Goal: Task Accomplishment & Management: Complete application form

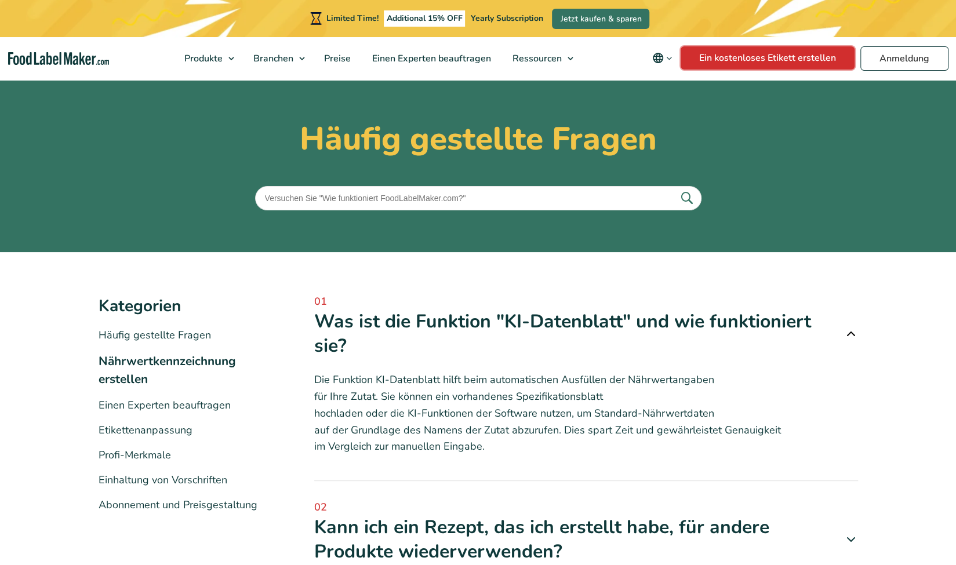
click at [831, 64] on link "Ein kostenloses Etikett erstellen" at bounding box center [768, 57] width 174 height 23
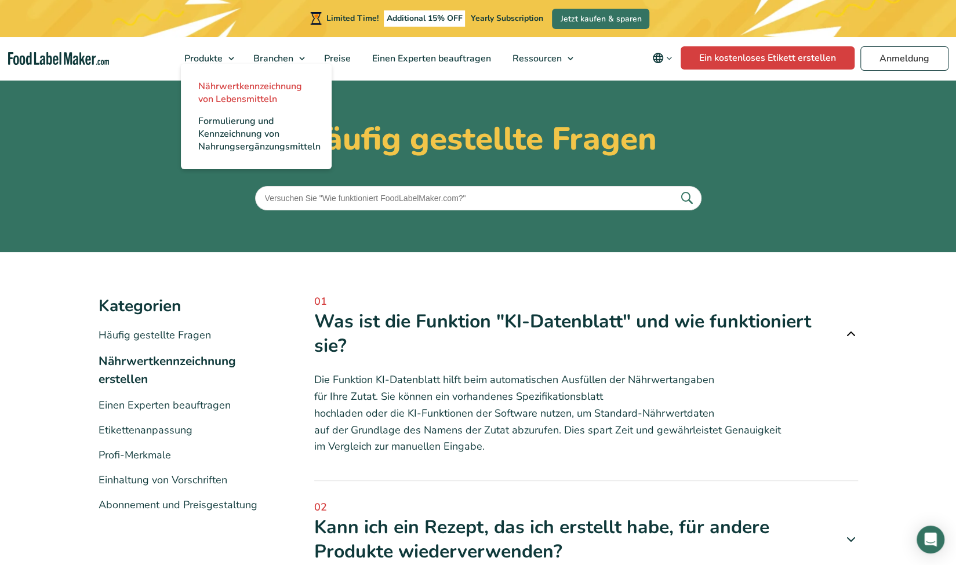
click at [241, 88] on span "Nährwertkennzeichnung von Lebensmitteln" at bounding box center [250, 93] width 104 height 26
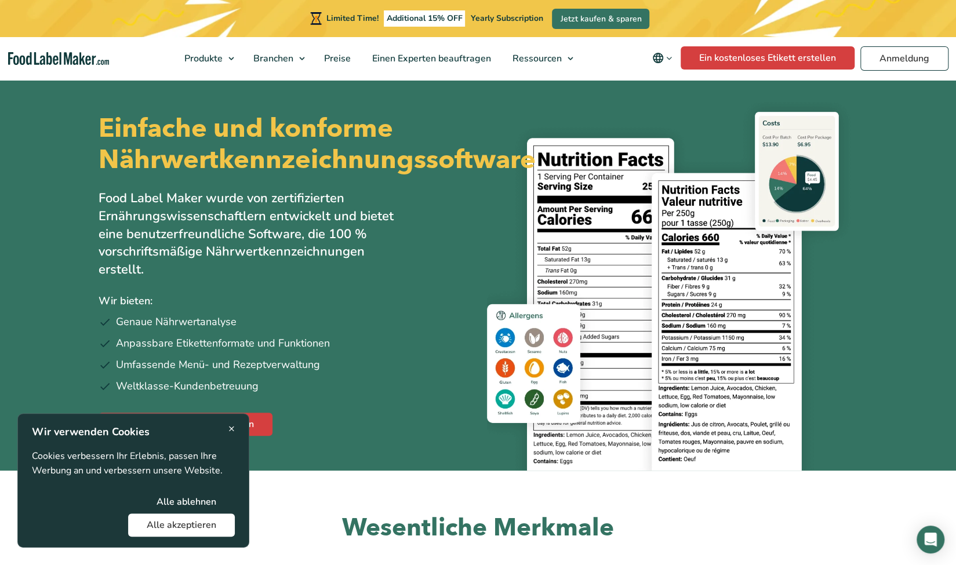
click at [202, 528] on button "Alle akzeptieren" at bounding box center [181, 525] width 107 height 23
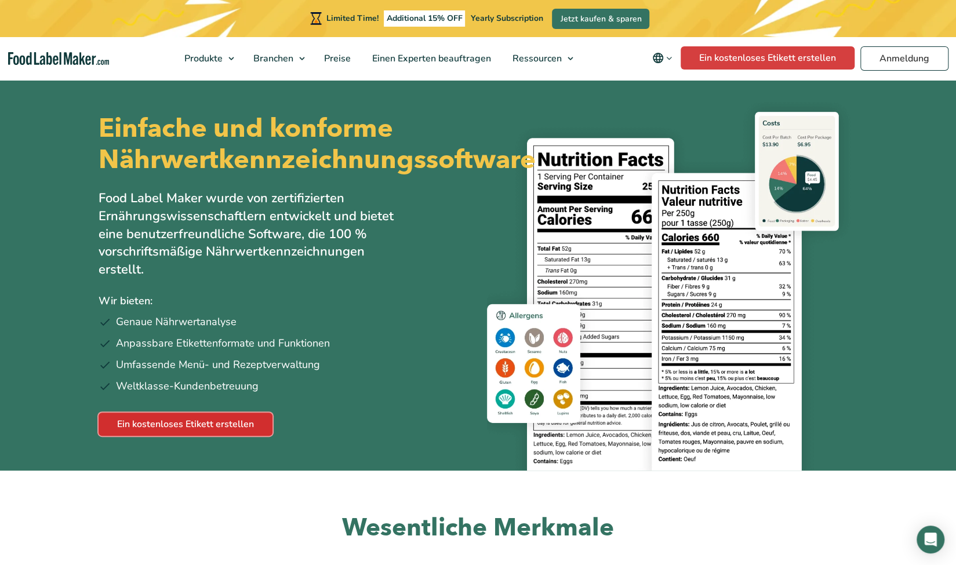
click at [224, 436] on link "Ein kostenloses Etikett erstellen" at bounding box center [186, 424] width 174 height 23
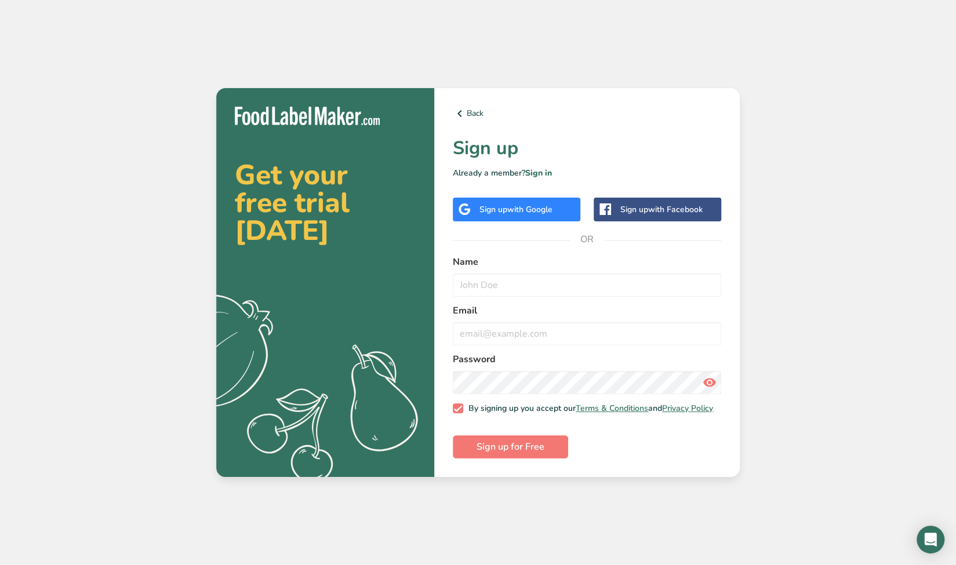
click at [532, 208] on span "with Google" at bounding box center [529, 209] width 45 height 11
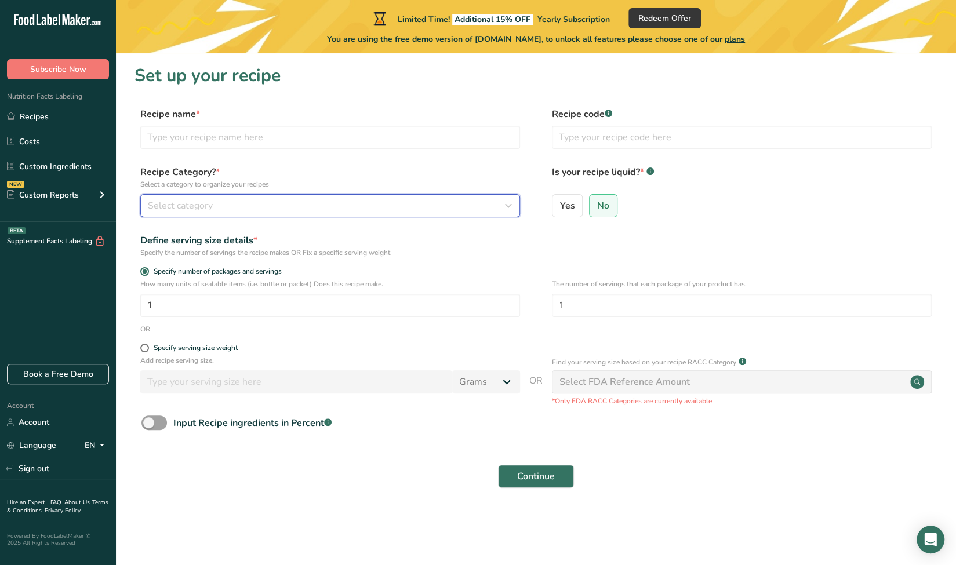
click at [473, 208] on div "Select category" at bounding box center [327, 206] width 358 height 14
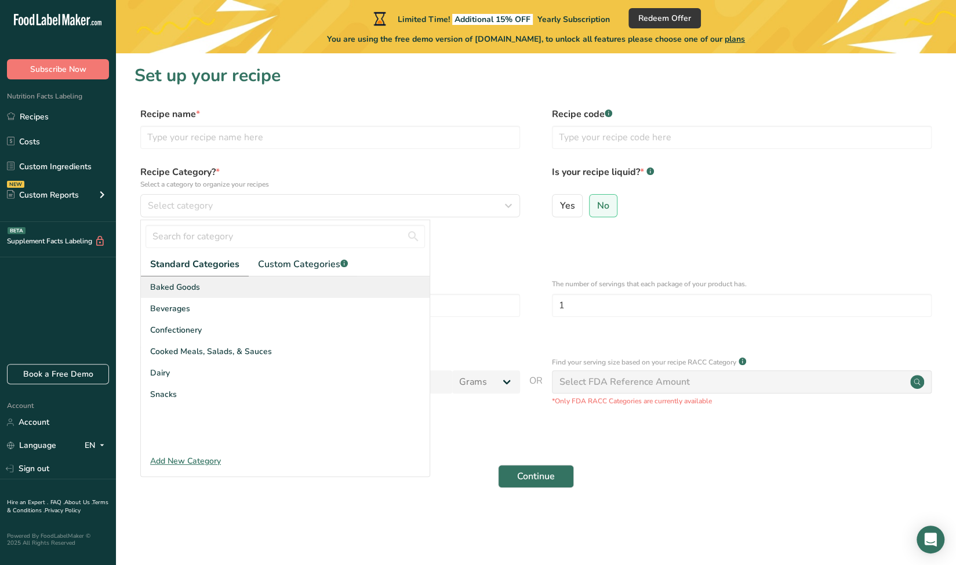
click at [238, 287] on div "Baked Goods" at bounding box center [285, 287] width 289 height 21
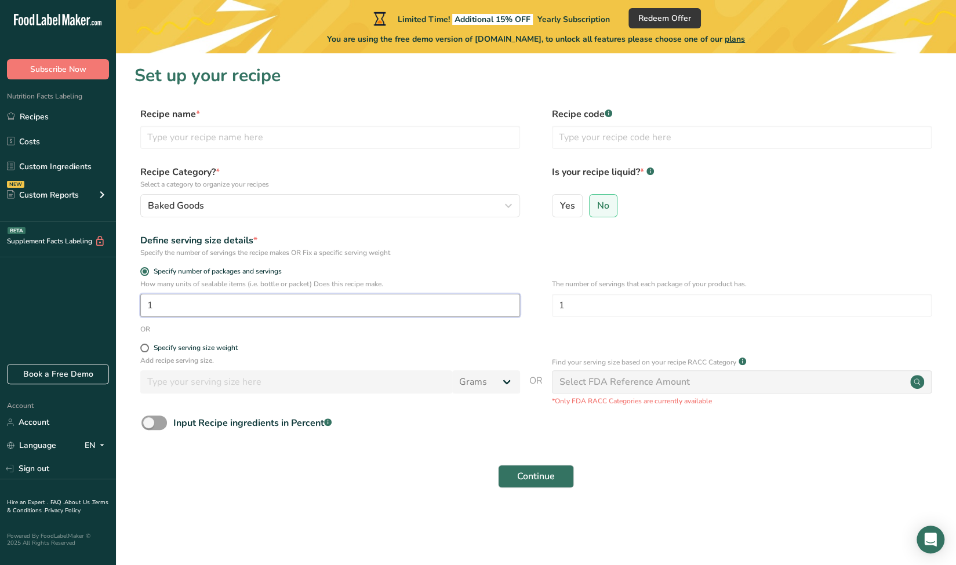
click at [179, 312] on input "1" at bounding box center [330, 305] width 380 height 23
type input "10"
click at [220, 496] on section "Set up your recipe Recipe name * Recipe code .a-a{fill:#347362;}.b-a{fill:#fff;…" at bounding box center [536, 283] width 840 height 461
click at [676, 142] on input "text" at bounding box center [742, 137] width 380 height 23
type input "Crepes with Cottage Cheese"
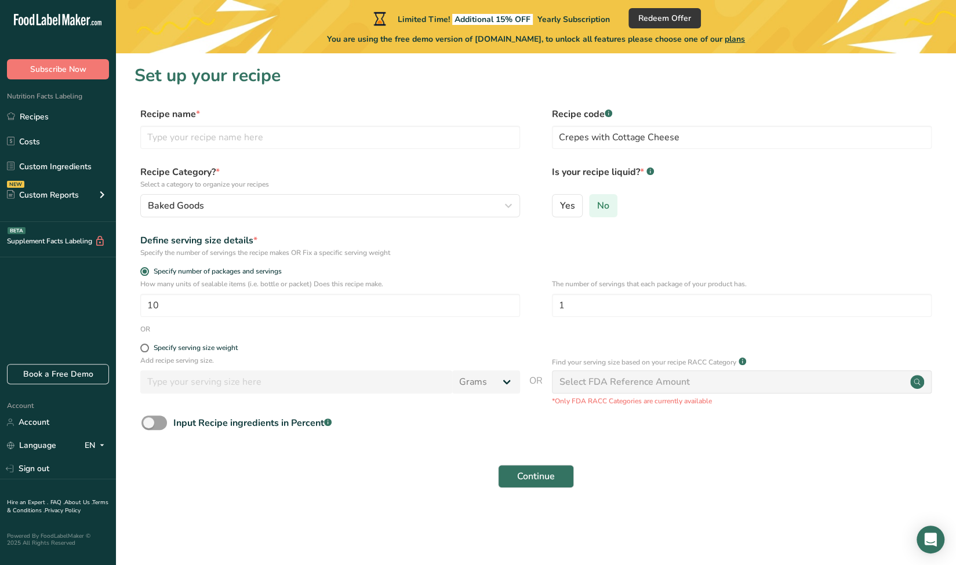
click at [601, 211] on span "No" at bounding box center [603, 206] width 12 height 12
click at [597, 209] on input "No" at bounding box center [594, 206] width 8 height 8
click at [650, 304] on input "1" at bounding box center [742, 305] width 380 height 23
type input "3"
click at [750, 387] on div "Select FDA Reference Amount" at bounding box center [742, 382] width 380 height 23
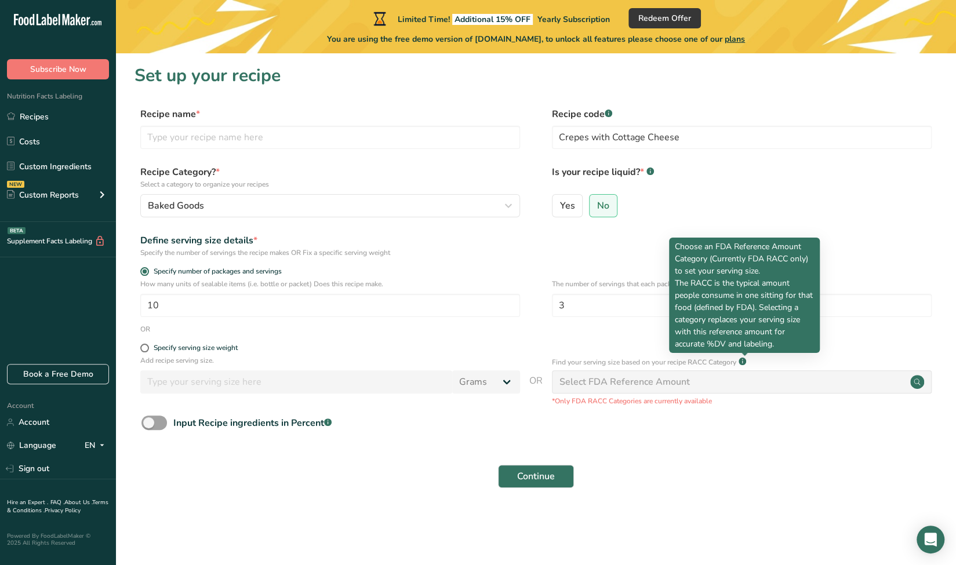
click at [746, 364] on rect at bounding box center [743, 362] width 8 height 8
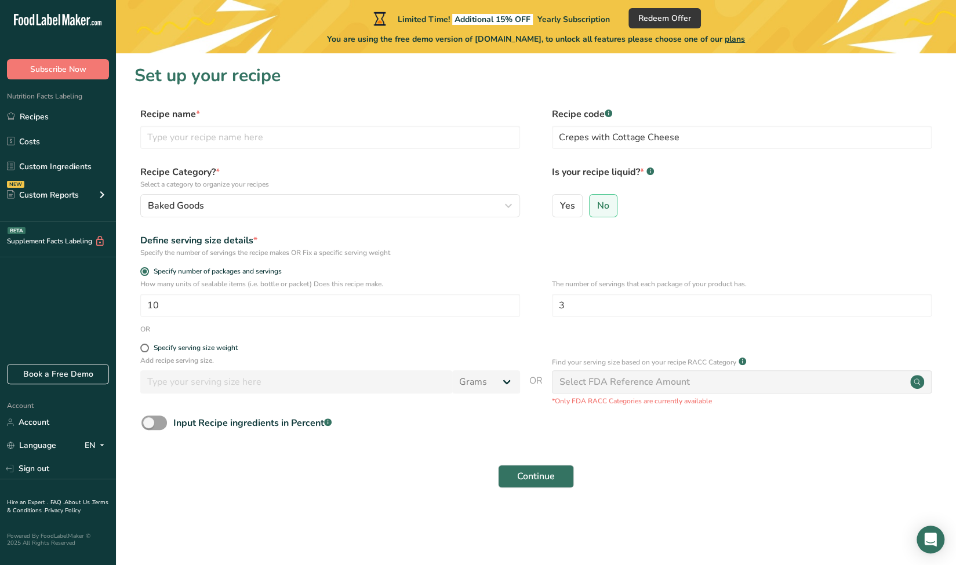
click at [746, 364] on rect at bounding box center [743, 362] width 8 height 8
click at [731, 409] on form "Recipe name * Recipe code .a-a{fill:#347362;}.b-a{fill:#fff;} Crepes with Cotta…" at bounding box center [536, 301] width 803 height 388
click at [665, 311] on input "3" at bounding box center [742, 305] width 380 height 23
click at [541, 476] on span "Continue" at bounding box center [536, 477] width 38 height 14
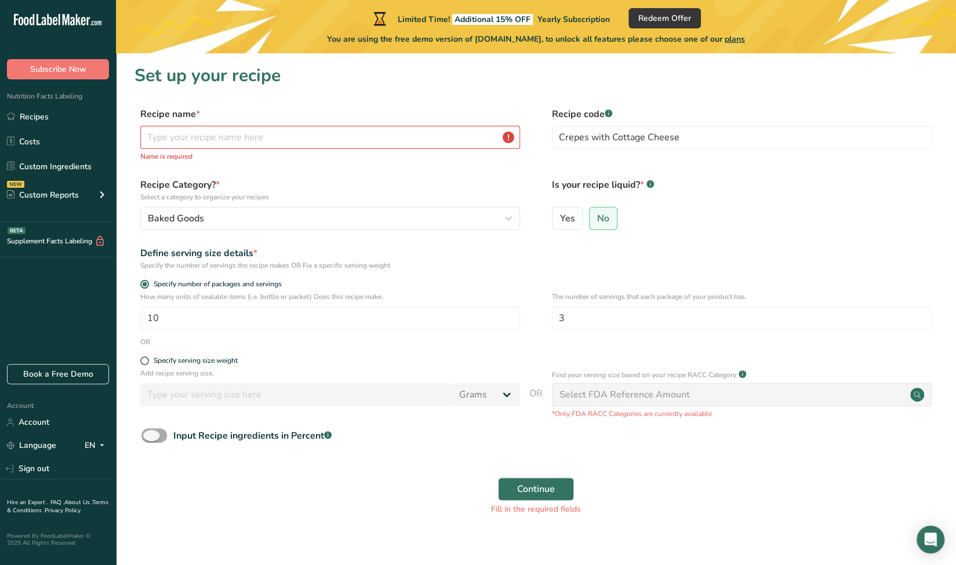
click at [158, 440] on span at bounding box center [155, 436] width 26 height 14
click at [149, 440] on input "Input Recipe ingredients in Percent .a-a{fill:#347362;}.b-a{fill:#fff;}" at bounding box center [146, 436] width 8 height 8
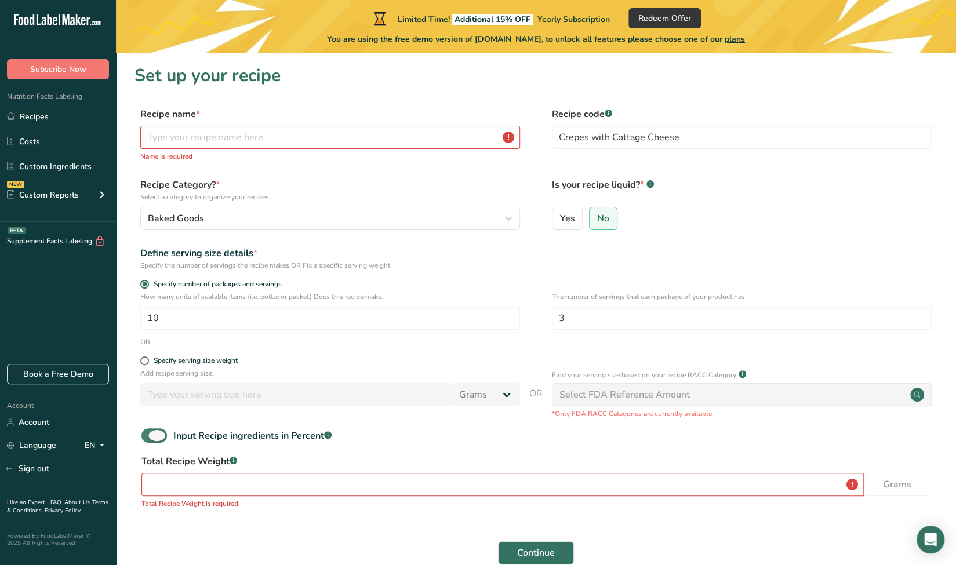
click at [152, 440] on span at bounding box center [155, 436] width 26 height 14
click at [149, 440] on input "Input Recipe ingredients in Percent .a-a{fill:#347362;}.b-a{fill:#fff;}" at bounding box center [146, 436] width 8 height 8
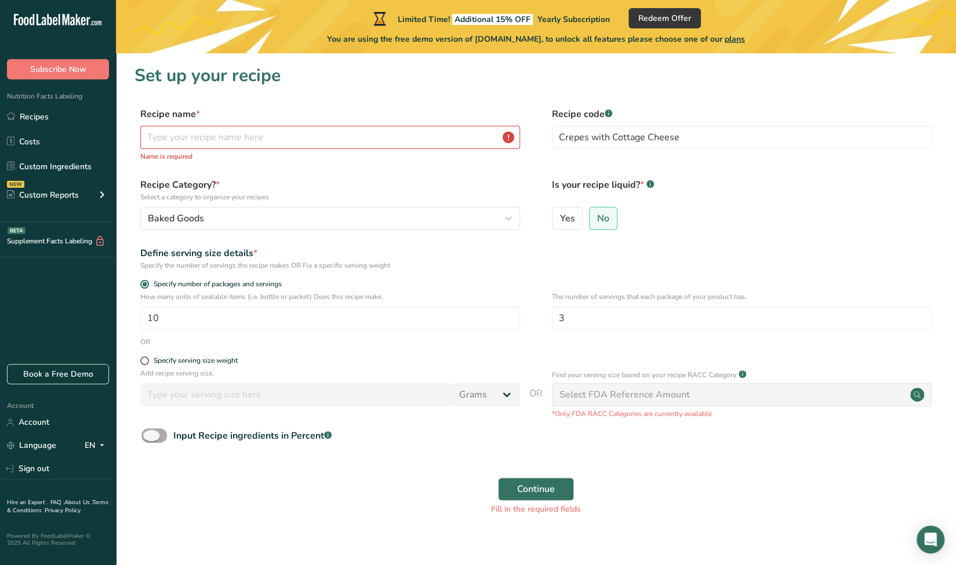
click at [159, 433] on span at bounding box center [155, 436] width 26 height 14
click at [149, 433] on input "Input Recipe ingredients in Percent .a-a{fill:#347362;}.b-a{fill:#fff;}" at bounding box center [146, 436] width 8 height 8
checkbox input "true"
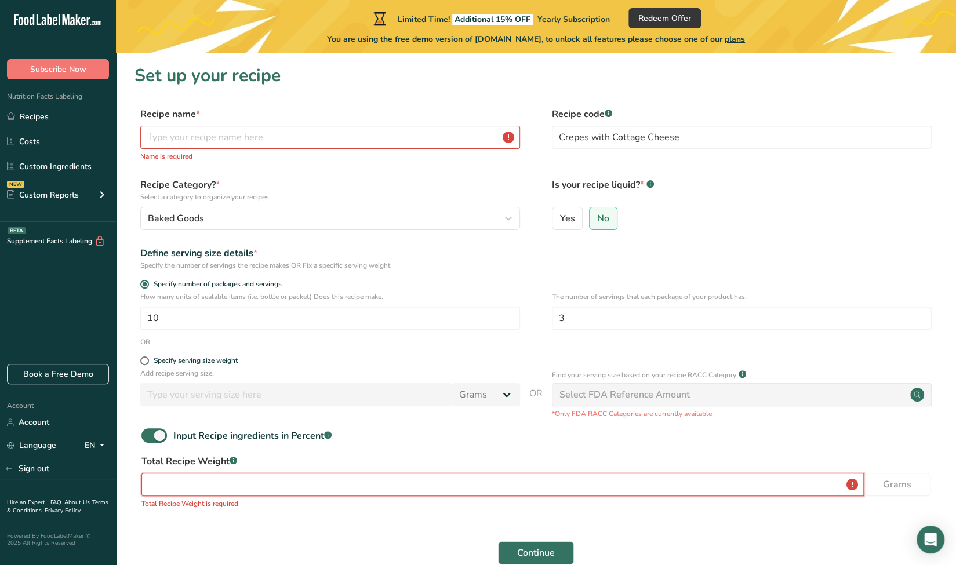
click at [154, 485] on input "number" at bounding box center [503, 484] width 723 height 23
type input "1000"
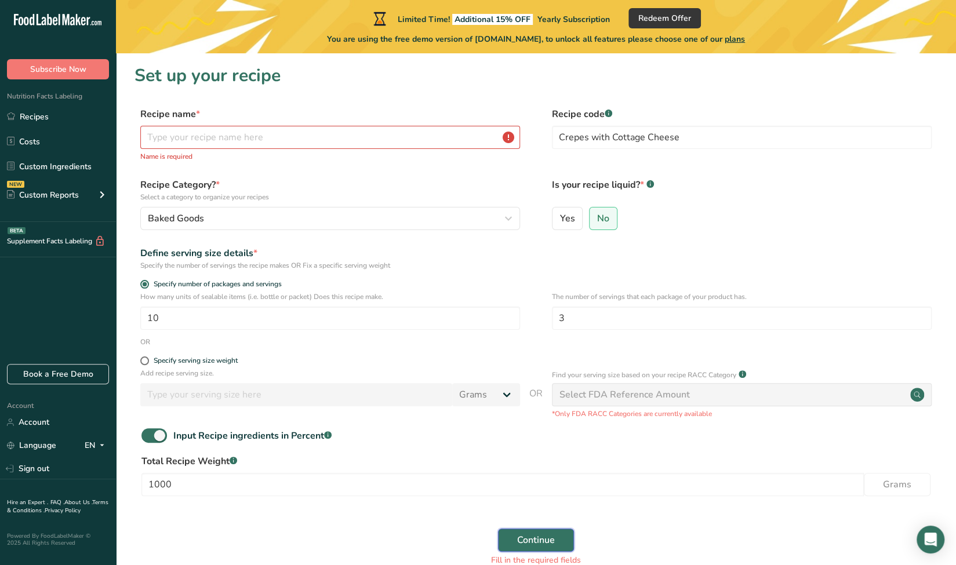
click at [542, 537] on span "Continue" at bounding box center [536, 541] width 38 height 14
click at [348, 138] on input "text" at bounding box center [330, 137] width 380 height 23
drag, startPoint x: 681, startPoint y: 141, endPoint x: 546, endPoint y: 157, distance: 135.5
click at [546, 157] on div "Recipe name * Name is required Recipe code .a-a{fill:#347362;}.b-a{fill:#fff;} …" at bounding box center [536, 137] width 803 height 61
click at [439, 140] on input "text" at bounding box center [330, 137] width 380 height 23
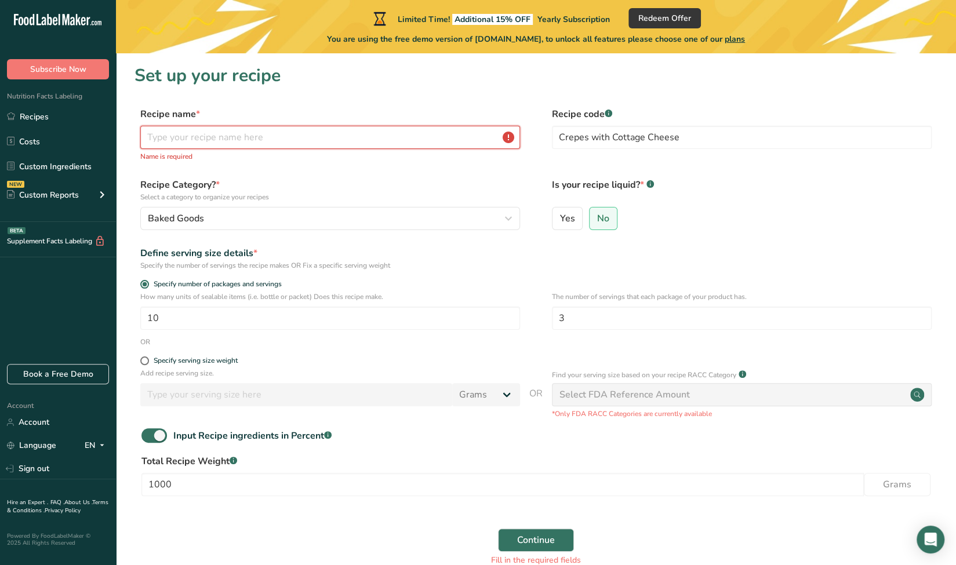
paste input "Crepes with Cottage Cheese"
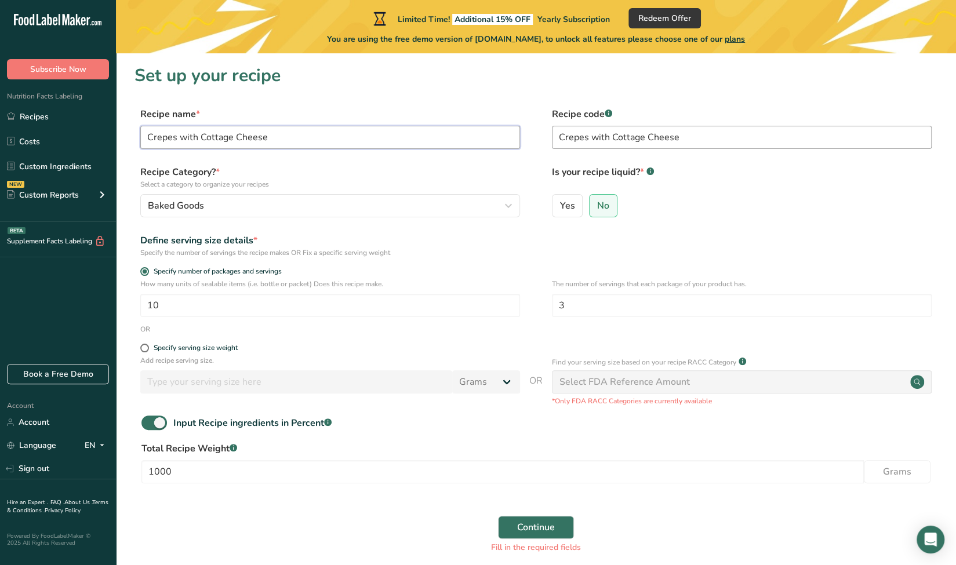
type input "Crepes with Cottage Cheese"
drag, startPoint x: 691, startPoint y: 128, endPoint x: 534, endPoint y: 148, distance: 159.1
click at [534, 148] on div "Recipe name * Crepes with Cottage Cheese Recipe code .a-a{fill:#347362;}.b-a{fi…" at bounding box center [536, 131] width 803 height 49
type input "001"
click at [542, 521] on span "Continue" at bounding box center [536, 528] width 38 height 14
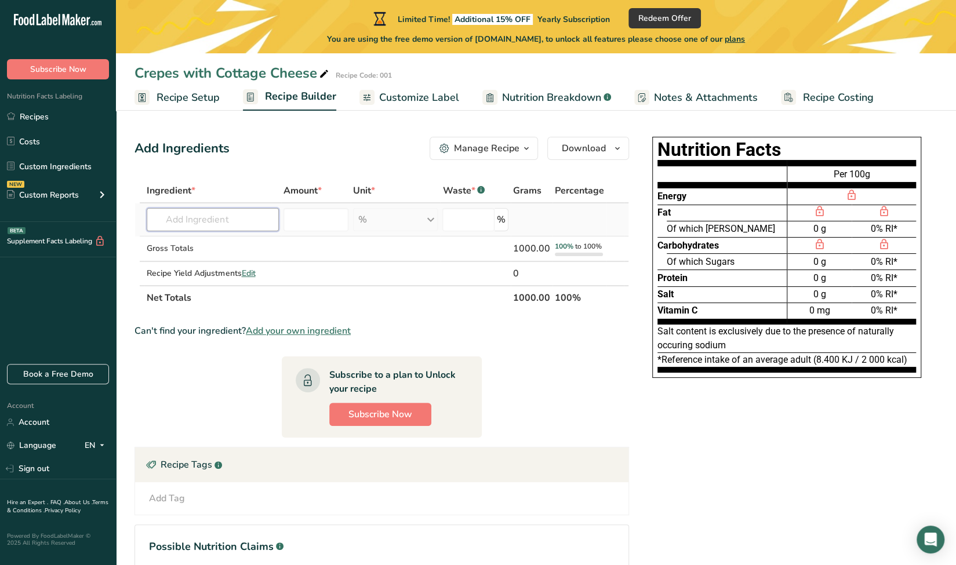
click at [245, 226] on input "text" at bounding box center [213, 219] width 132 height 23
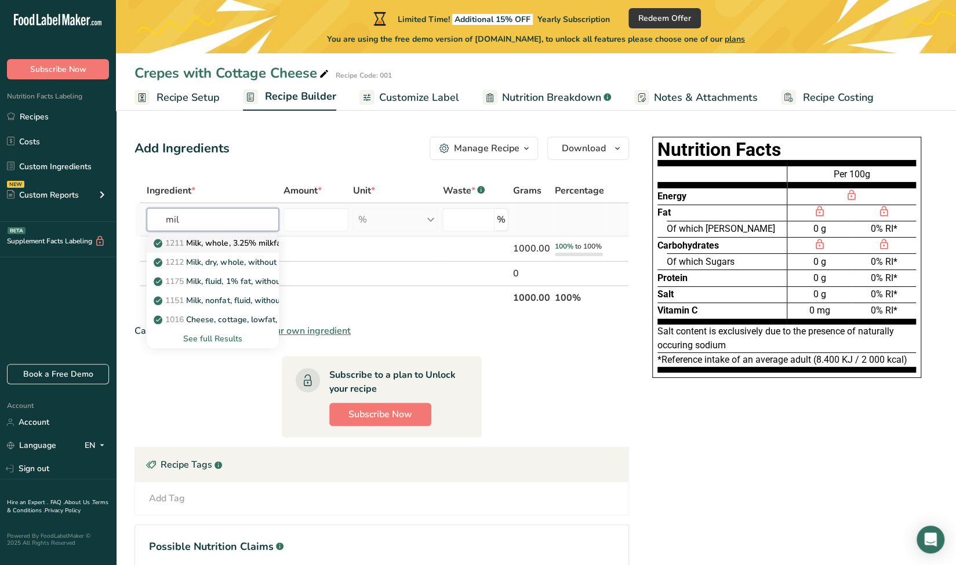
type input "mil"
click at [252, 245] on p "1211 Milk, whole, 3.25% milkfat, without added vitamin A and vitamin D" at bounding box center [310, 243] width 309 height 12
type input "Milk, whole, 3.25% milkfat, without added vitamin A and vitamin D"
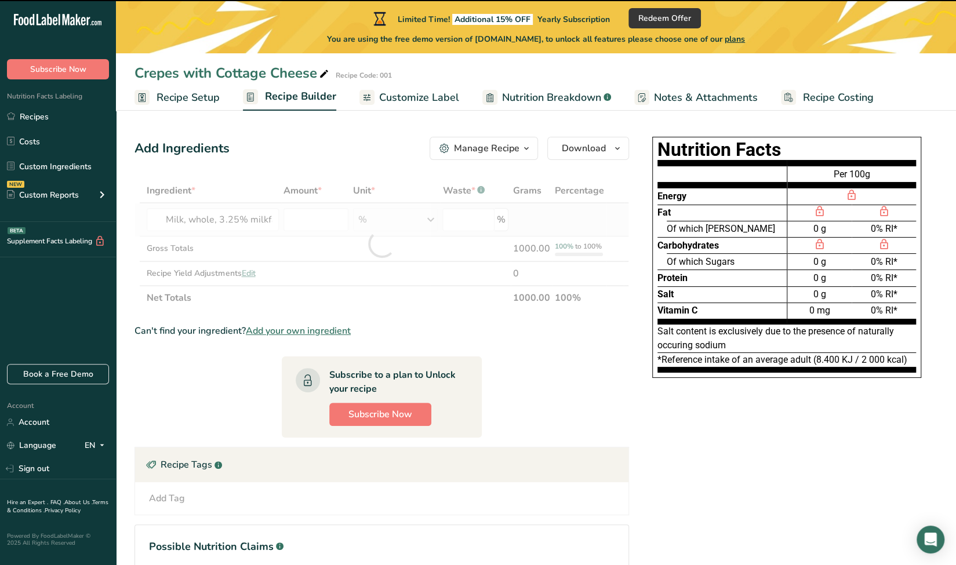
type input "0"
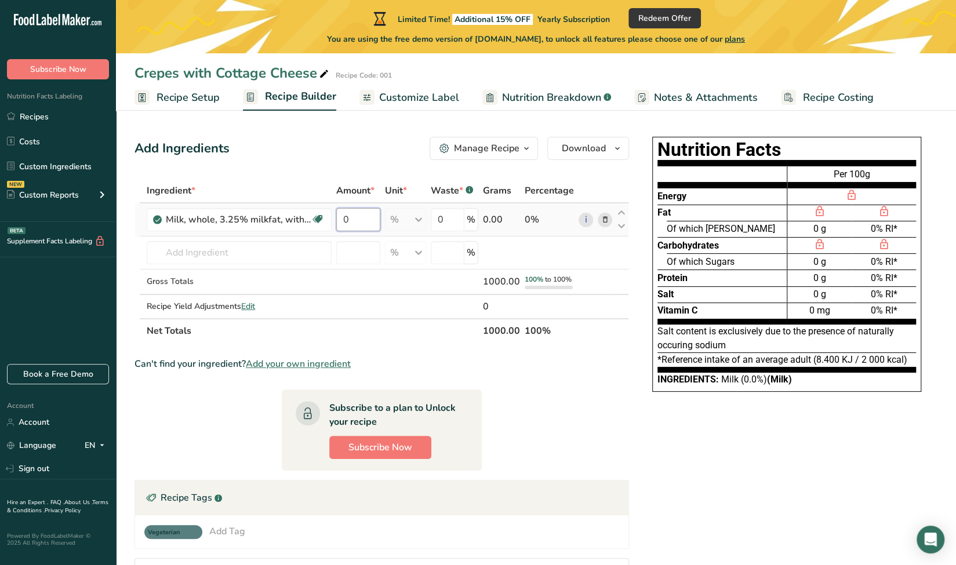
click at [363, 219] on input "0" at bounding box center [358, 219] width 44 height 23
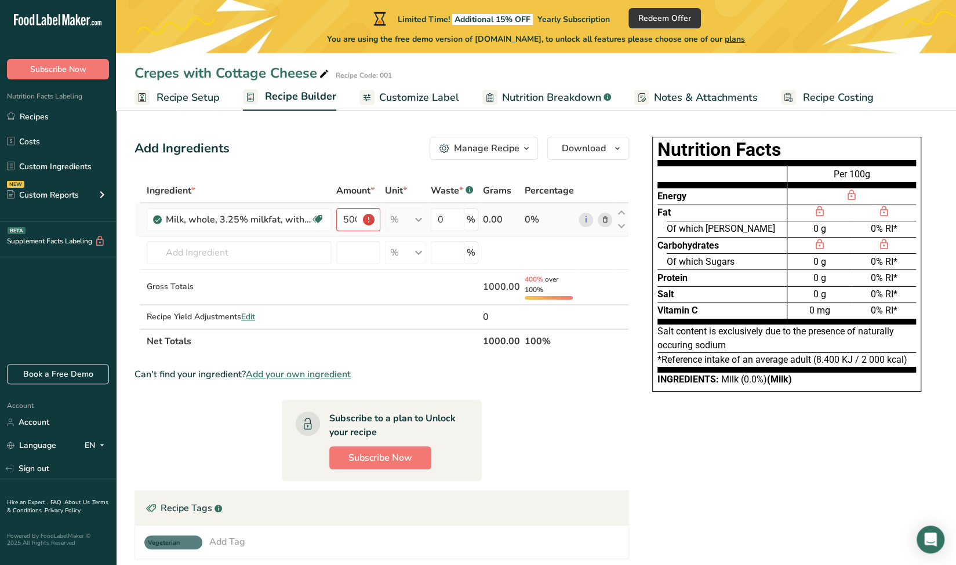
click at [419, 219] on div "% Portions 1 cup 1 tbsp 1 fl oz See more Weight Units g kg mg See more Volume U…" at bounding box center [405, 219] width 41 height 23
click at [357, 220] on input "500" at bounding box center [358, 219] width 44 height 23
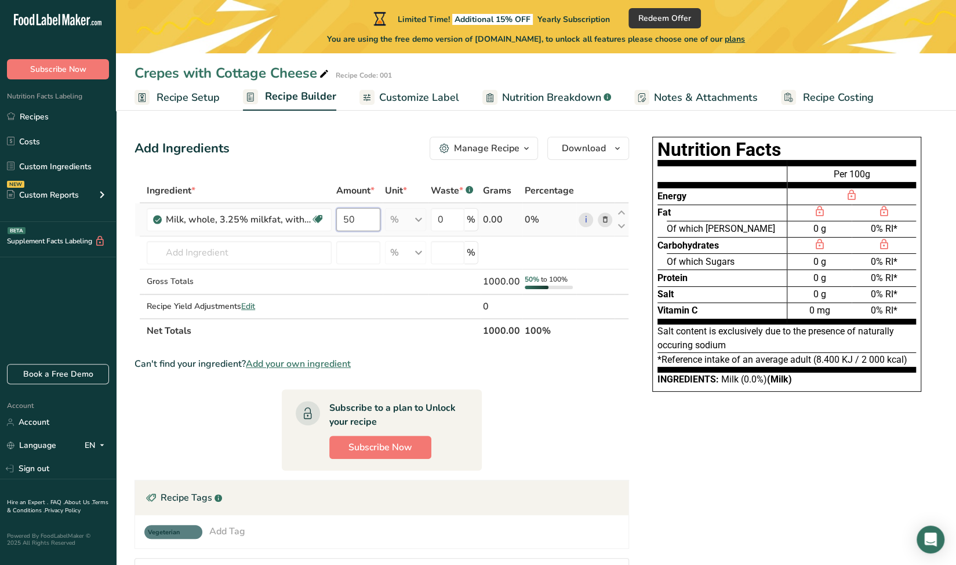
type input "5"
type input "0"
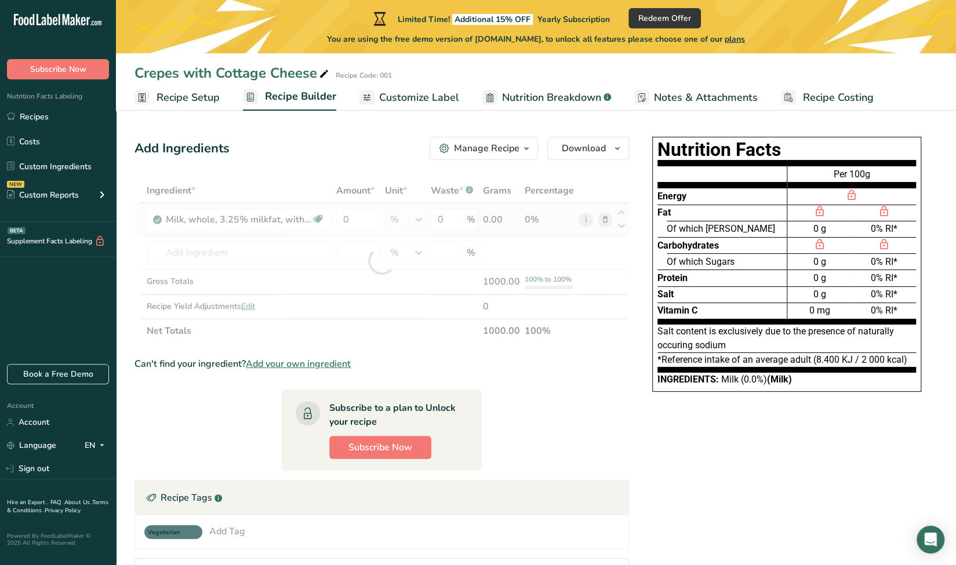
click at [420, 220] on div "Ingredient * Amount * Unit * Waste * .a-a{fill:#347362;}.b-a{fill:#fff;} Grams …" at bounding box center [382, 261] width 495 height 165
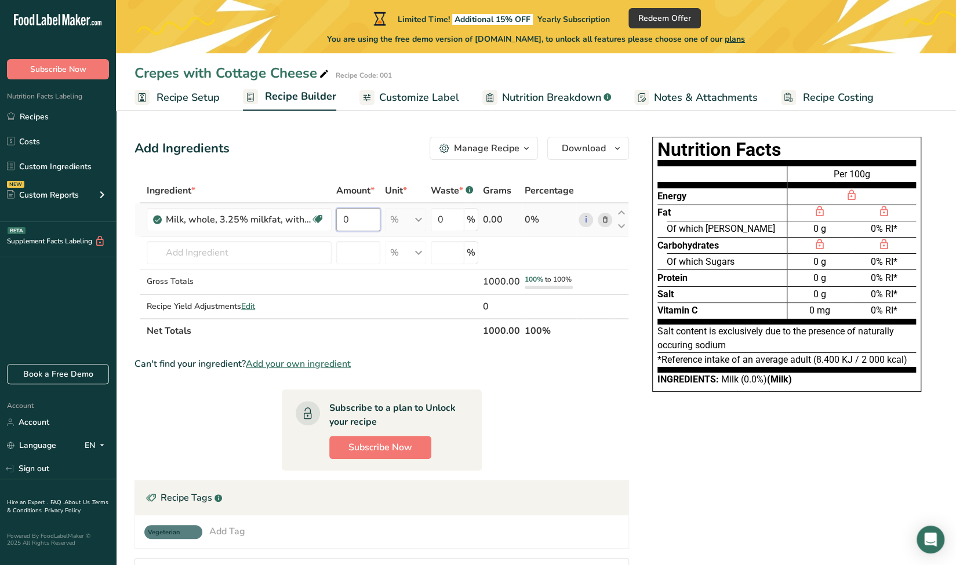
click at [361, 216] on input "0" at bounding box center [358, 219] width 44 height 23
type input "64"
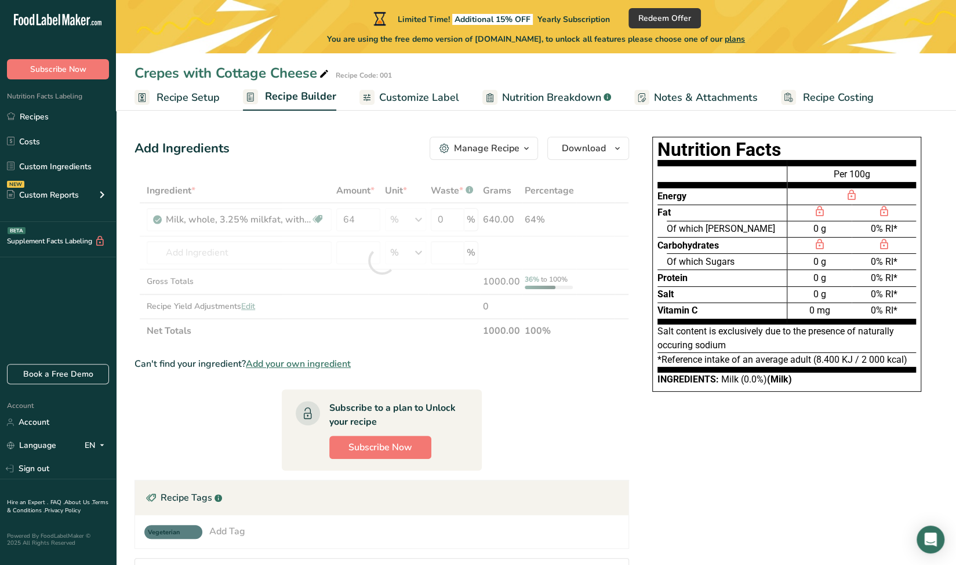
click at [559, 377] on section "Ingredient * Amount * Unit * Waste * .a-a{fill:#347362;}.b-a{fill:#fff;} Grams …" at bounding box center [382, 428] width 495 height 499
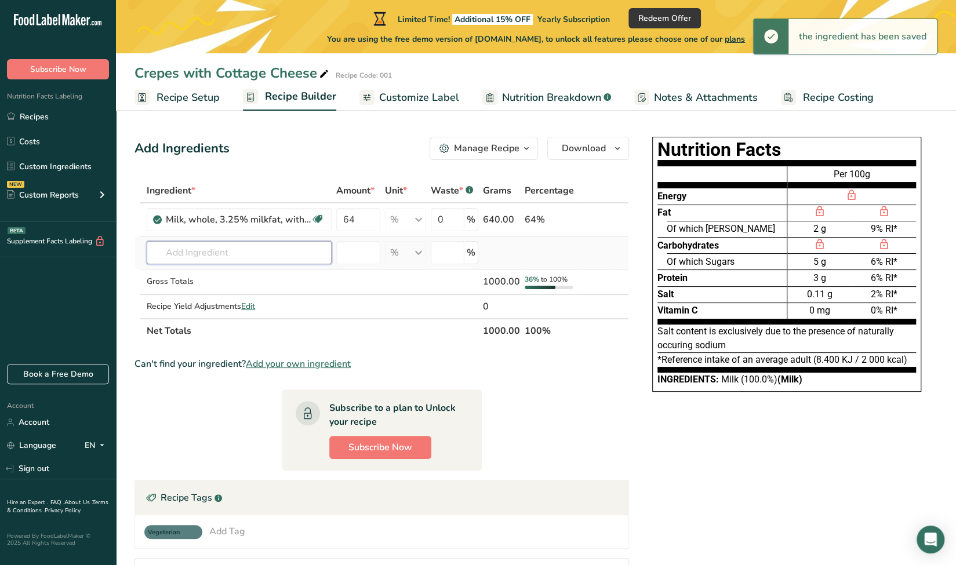
click at [259, 246] on input "text" at bounding box center [239, 252] width 185 height 23
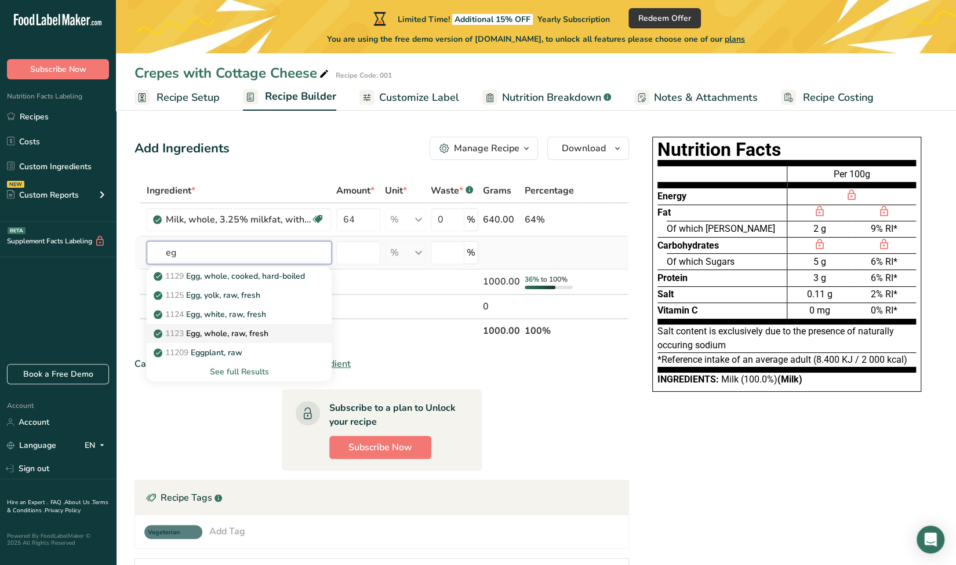
type input "eg"
click at [269, 332] on p "1123 Egg, whole, raw, fresh" at bounding box center [212, 334] width 113 height 12
type input "Egg, whole, raw, fresh"
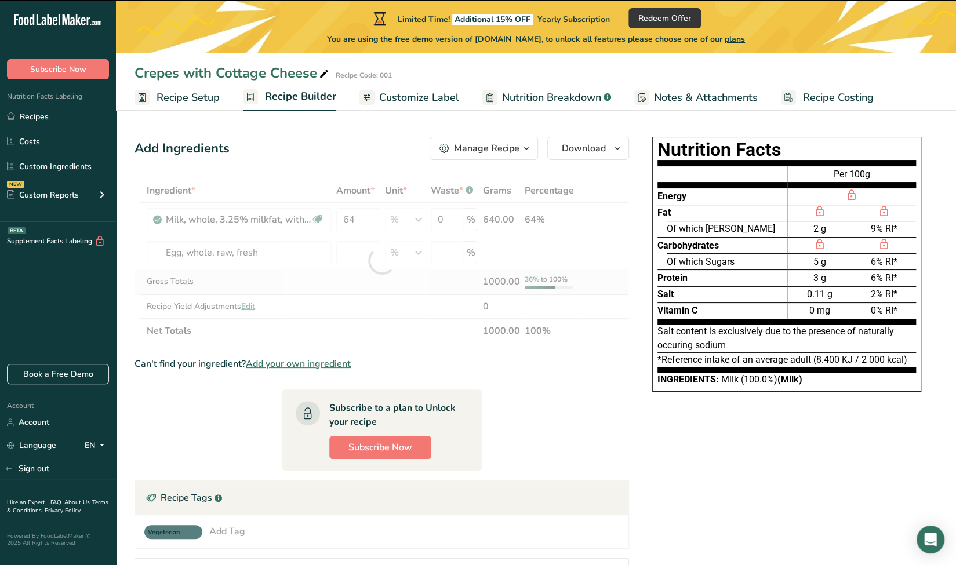
type input "0"
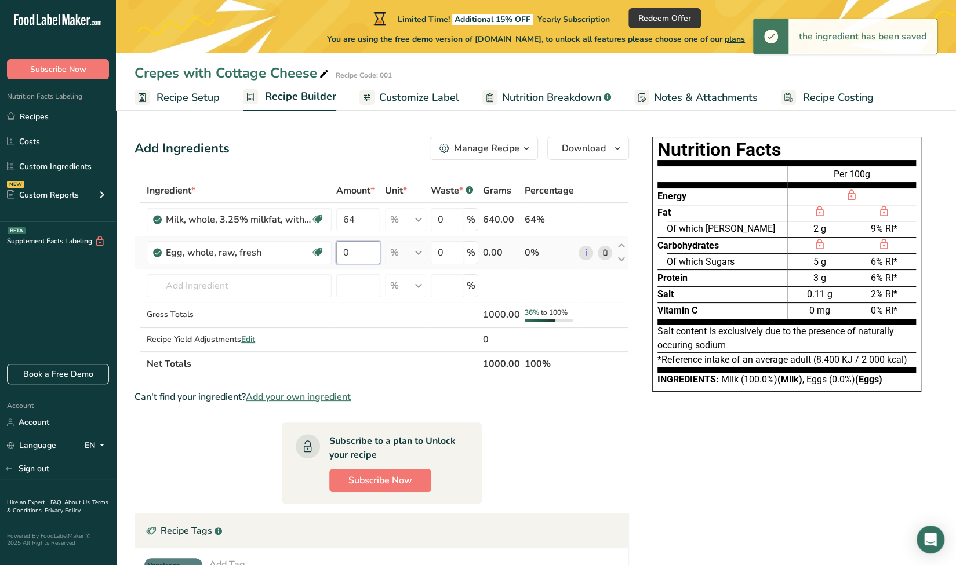
click at [365, 245] on input "0" at bounding box center [358, 252] width 44 height 23
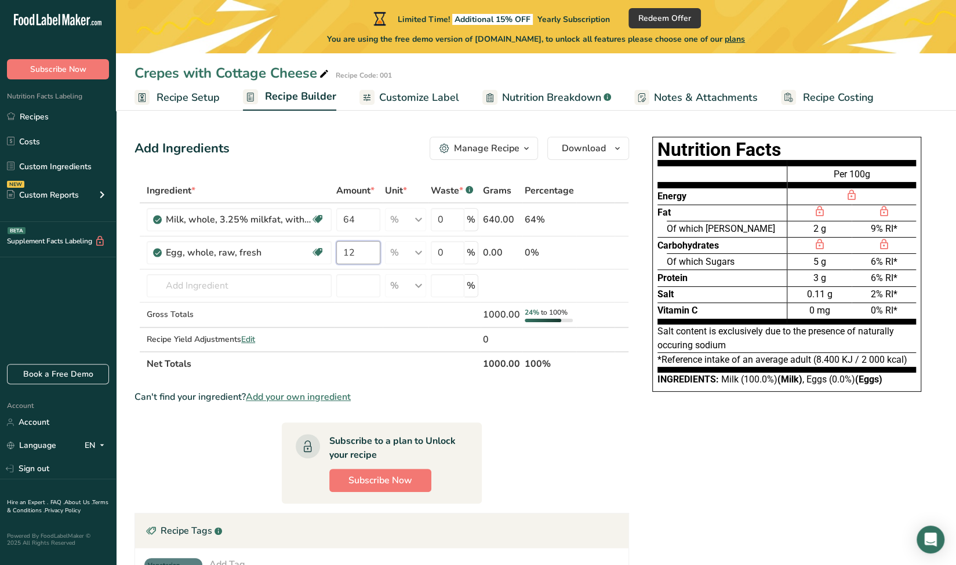
type input "12"
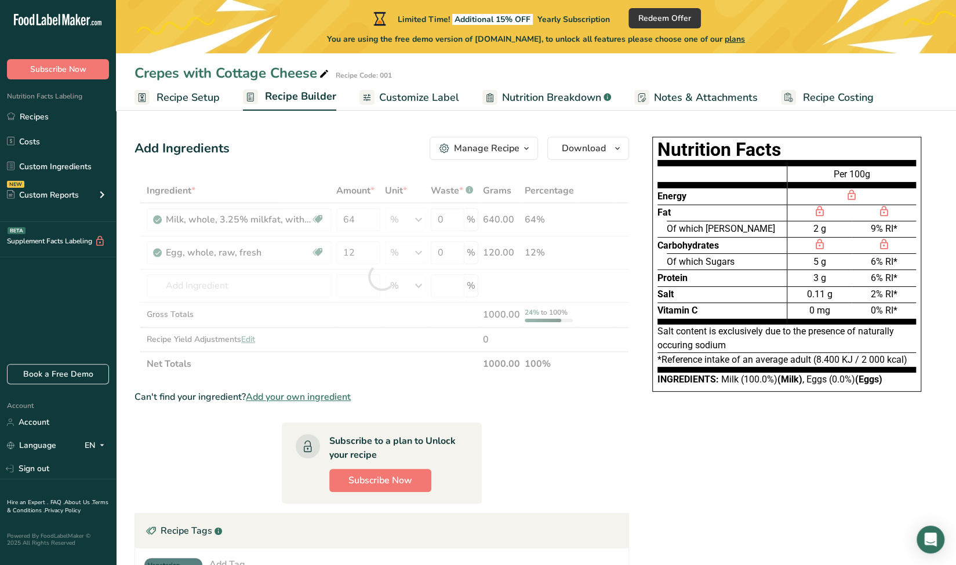
click at [128, 265] on section "Add Ingredients Manage Recipe Delete Recipe Duplicate Recipe Scale Recipe Save …" at bounding box center [536, 431] width 840 height 634
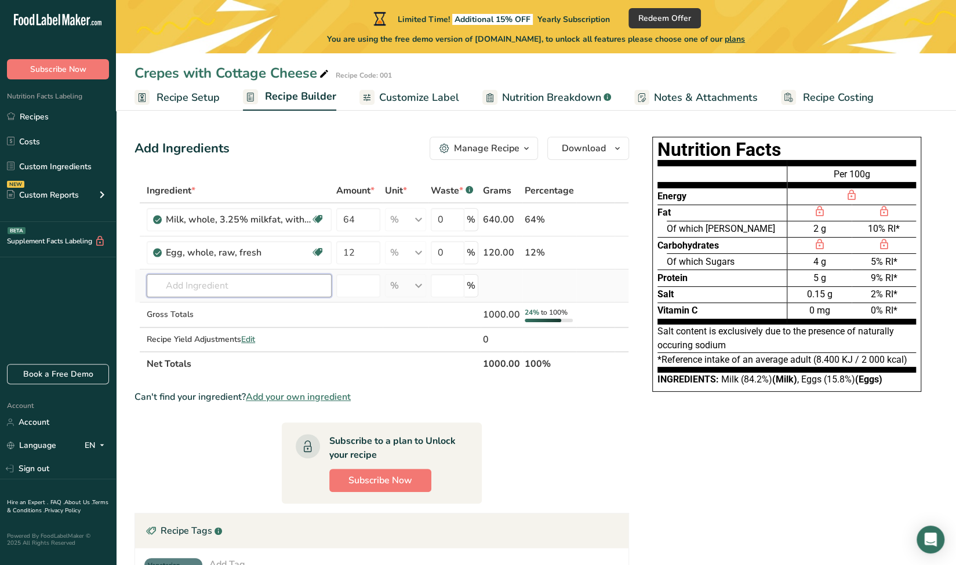
click at [184, 285] on input "text" at bounding box center [239, 285] width 185 height 23
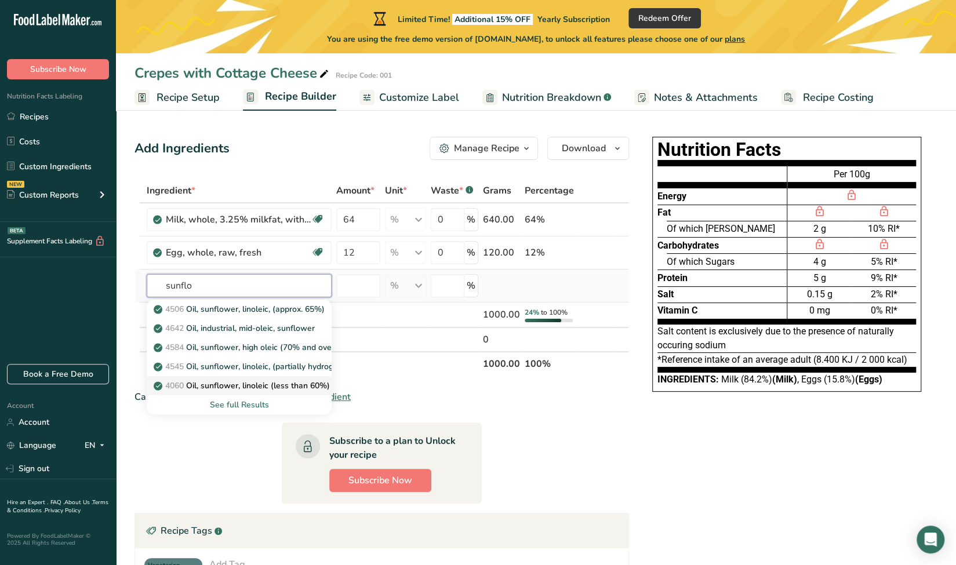
type input "sunflo"
click at [284, 387] on p "4060 Oil, sunflower, linoleic (less than 60%)" at bounding box center [243, 386] width 174 height 12
type input "Oil, sunflower, linoleic (less than 60%)"
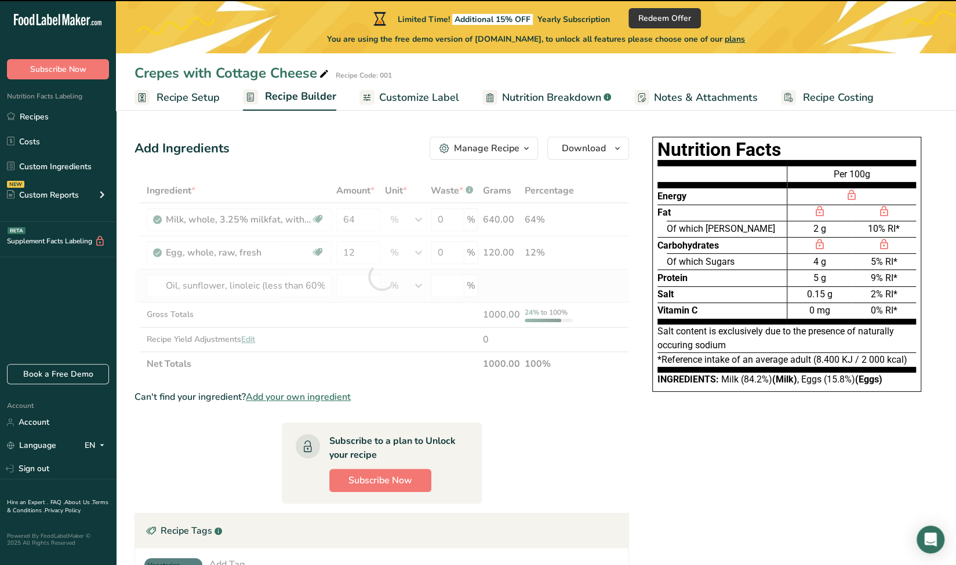
type input "0"
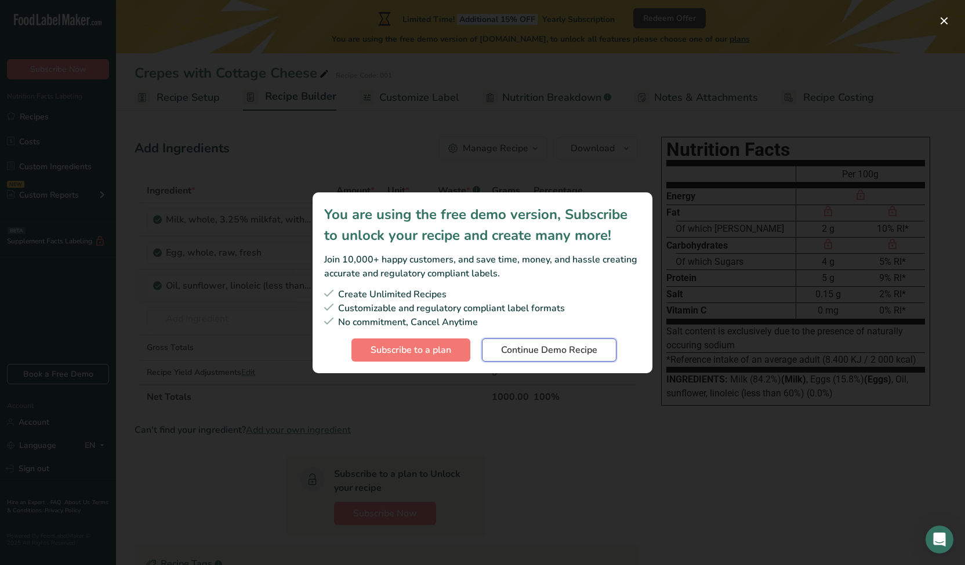
click at [520, 350] on span "Continue Demo Recipe" at bounding box center [549, 350] width 96 height 14
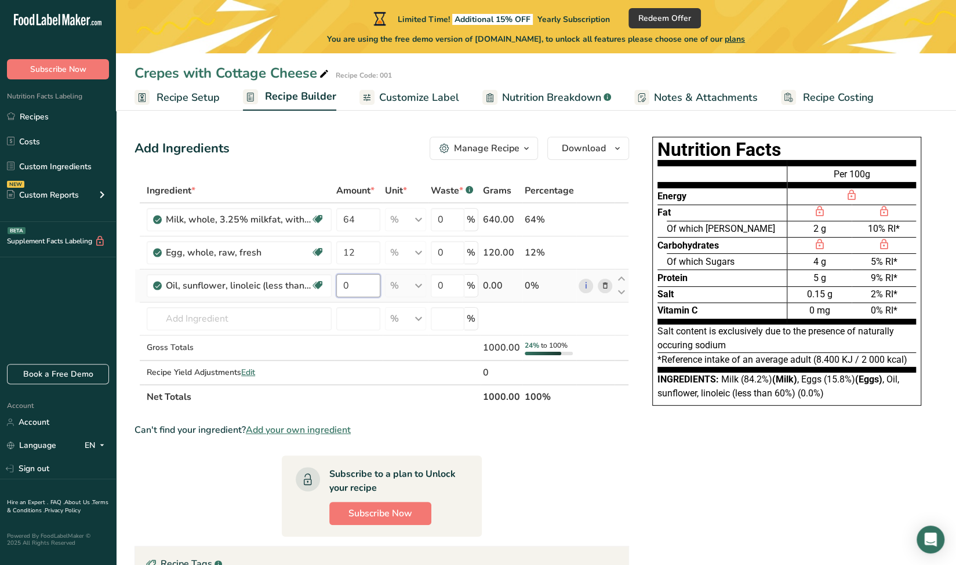
click at [360, 288] on input "0" at bounding box center [358, 285] width 44 height 23
type input "3"
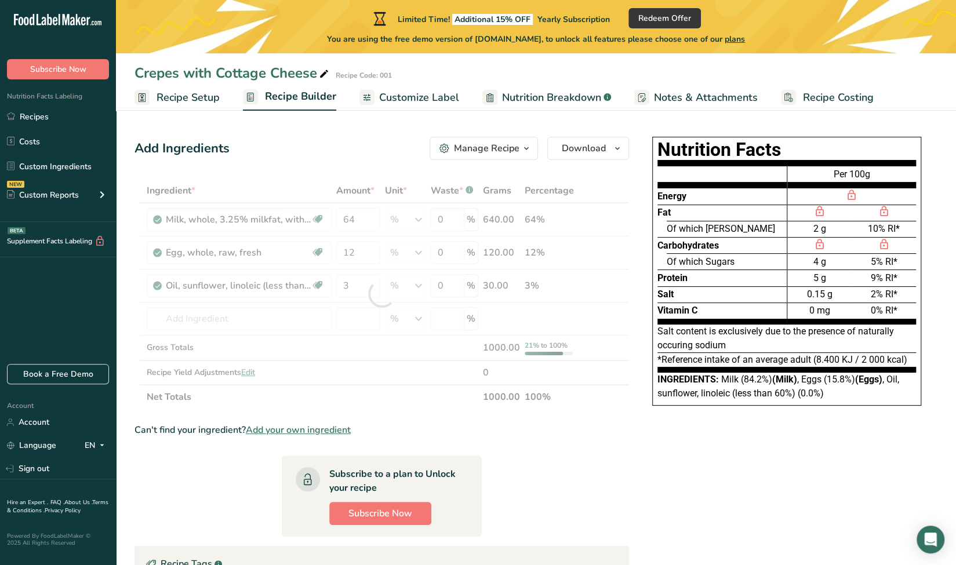
click at [582, 452] on section "Ingredient * Amount * Unit * Waste * .a-a{fill:#347362;}.b-a{fill:#fff;} Grams …" at bounding box center [382, 461] width 495 height 565
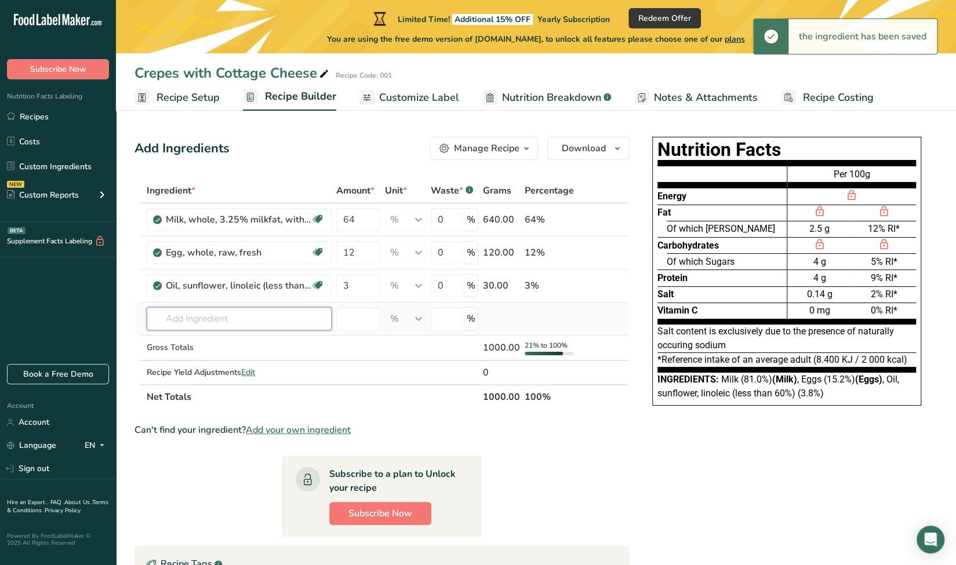
click at [206, 313] on input "text" at bounding box center [239, 318] width 185 height 23
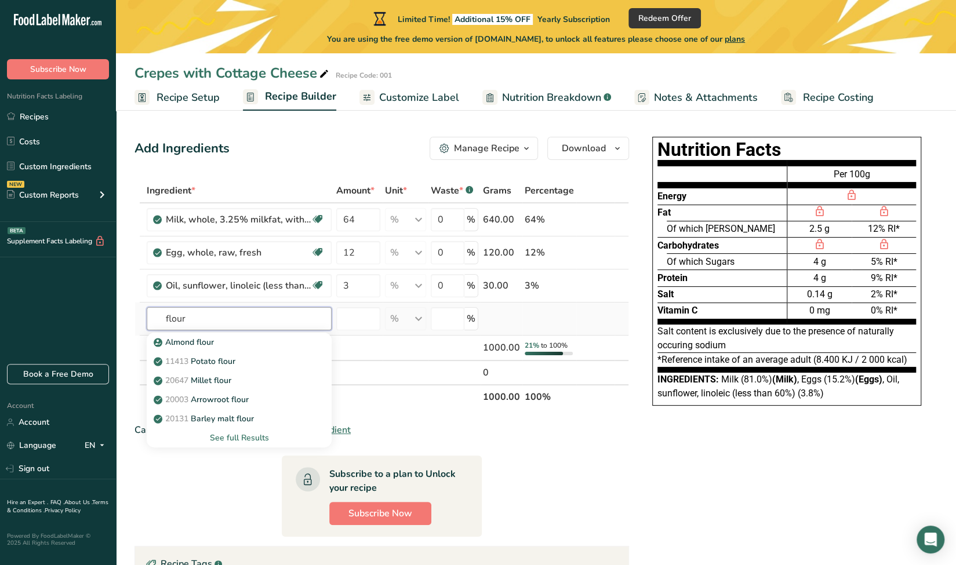
type input "flour"
click at [232, 433] on div "See full Results" at bounding box center [239, 438] width 166 height 12
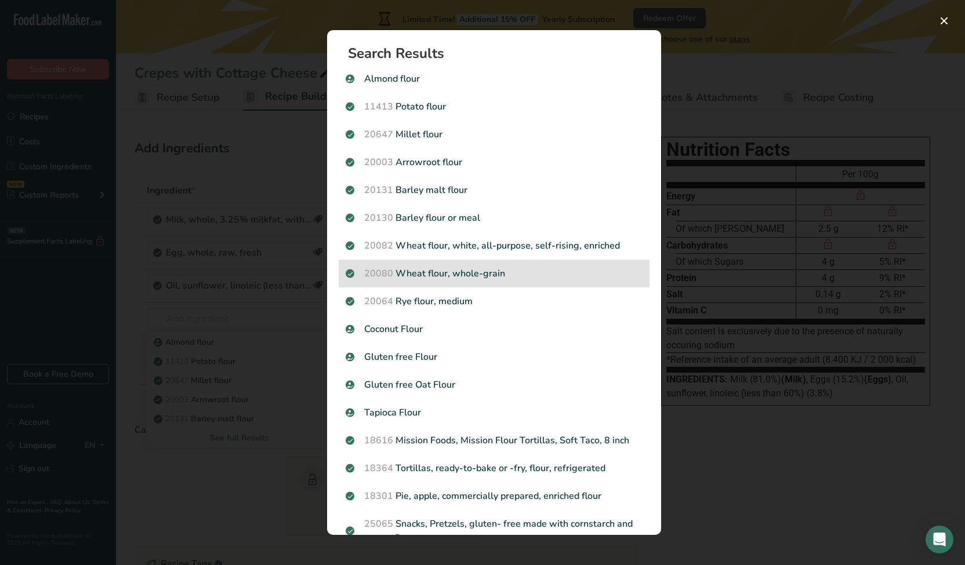
click at [499, 269] on p "20080 Wheat flour, whole-grain" at bounding box center [494, 274] width 297 height 14
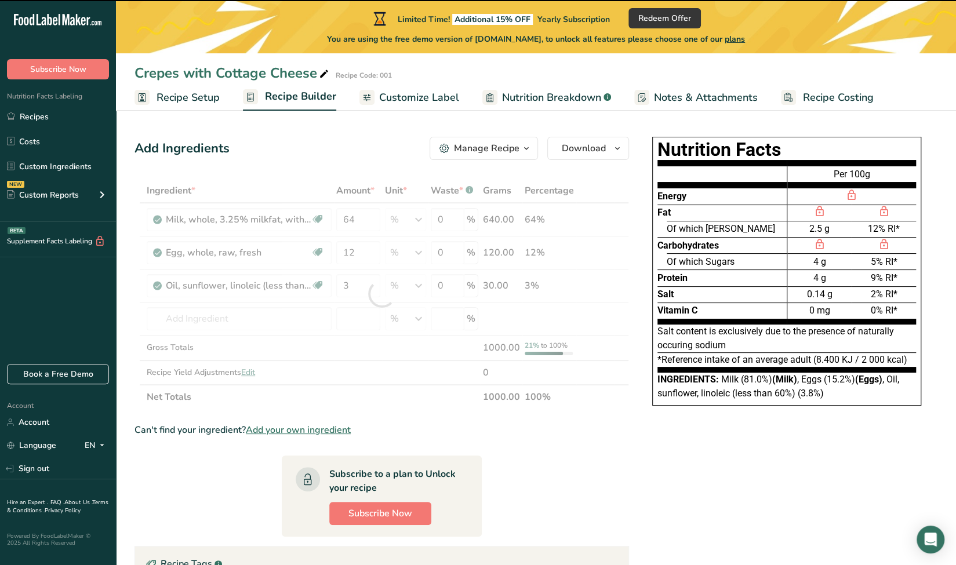
type input "0"
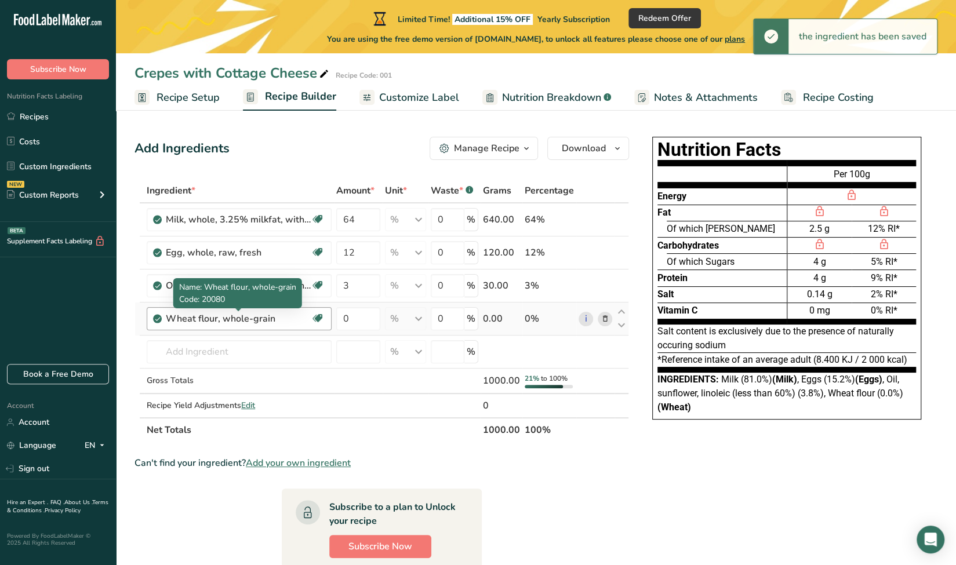
click at [253, 319] on div "Wheat flour, whole-grain" at bounding box center [238, 319] width 145 height 14
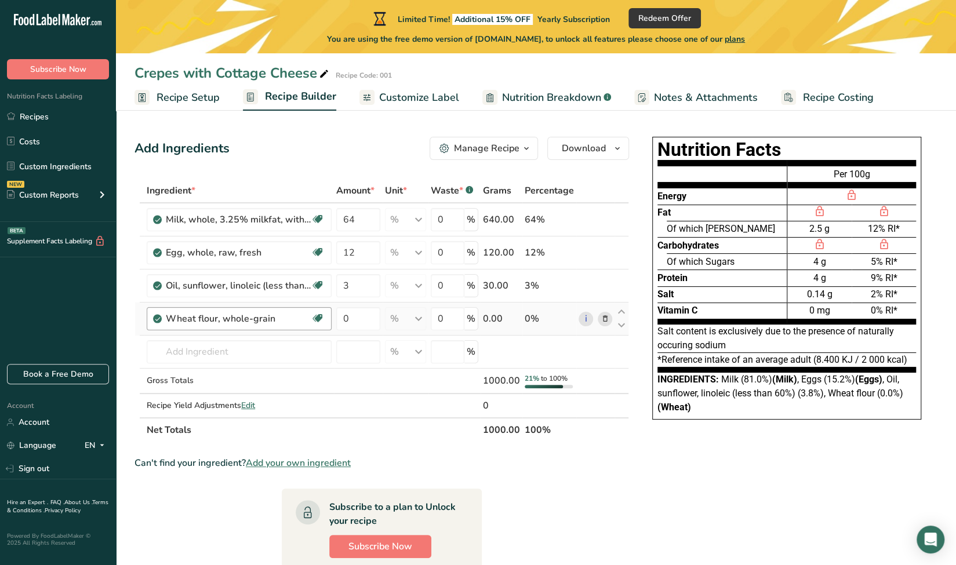
click at [270, 319] on div "Wheat flour, whole-grain" at bounding box center [238, 319] width 145 height 14
click at [284, 320] on div "Wheat flour, whole-grain" at bounding box center [238, 319] width 145 height 14
click at [269, 318] on div "Wheat flour, whole-grain" at bounding box center [238, 319] width 145 height 14
click at [269, 320] on div "Wheat flour, whole-grain" at bounding box center [238, 319] width 145 height 14
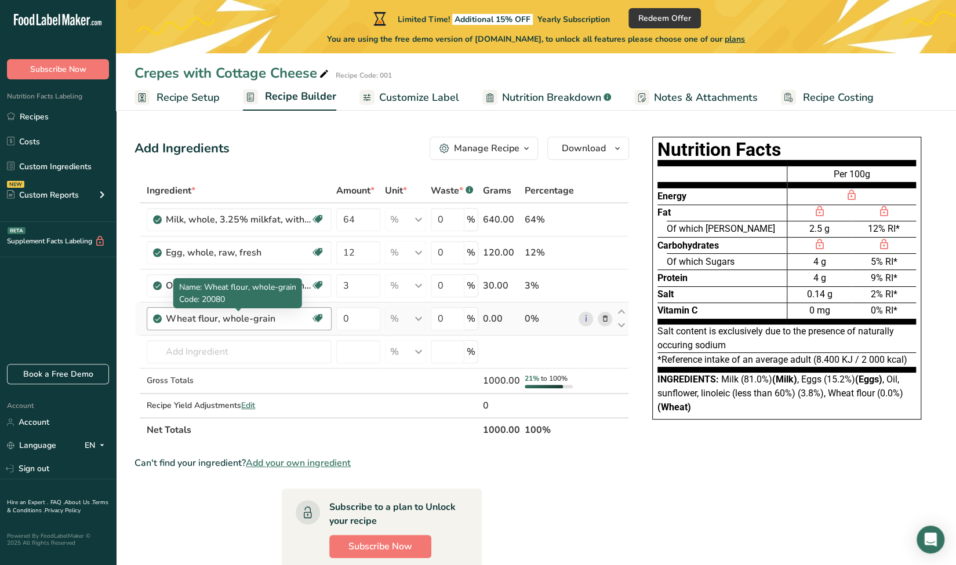
click at [276, 320] on div "Wheat flour, whole-grain" at bounding box center [238, 319] width 145 height 14
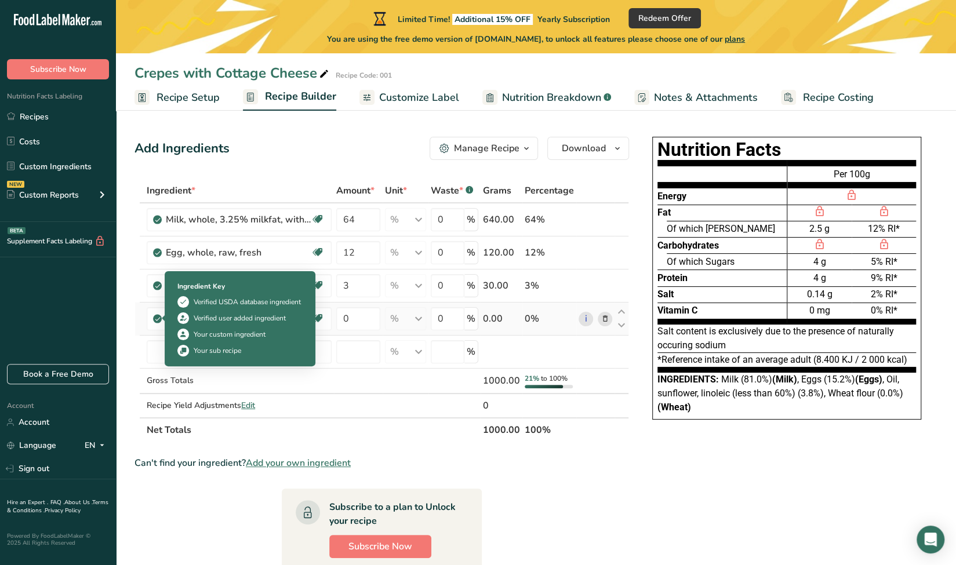
click at [154, 319] on icon at bounding box center [157, 319] width 7 height 10
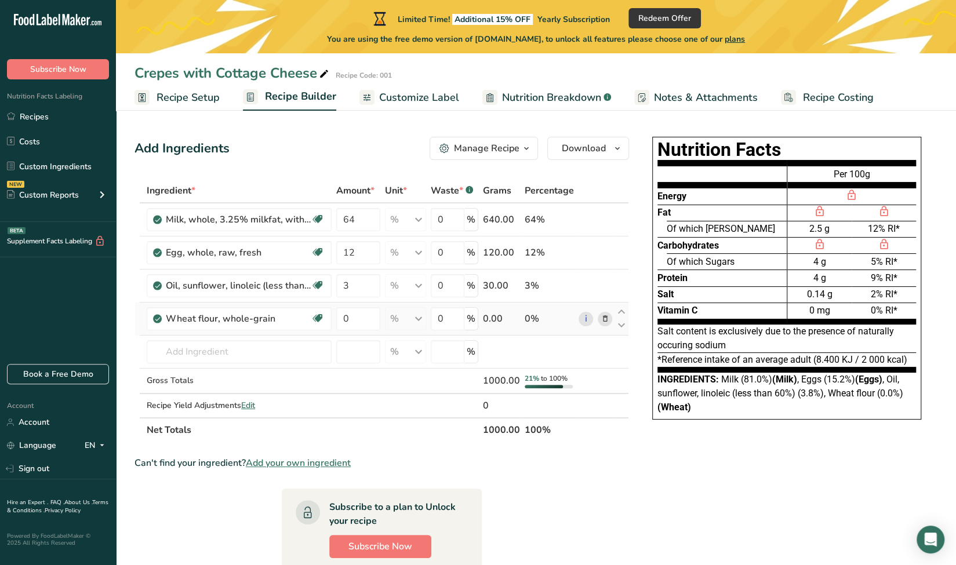
click at [158, 320] on icon at bounding box center [157, 319] width 7 height 10
click at [350, 317] on input "0" at bounding box center [358, 318] width 44 height 23
type input "16"
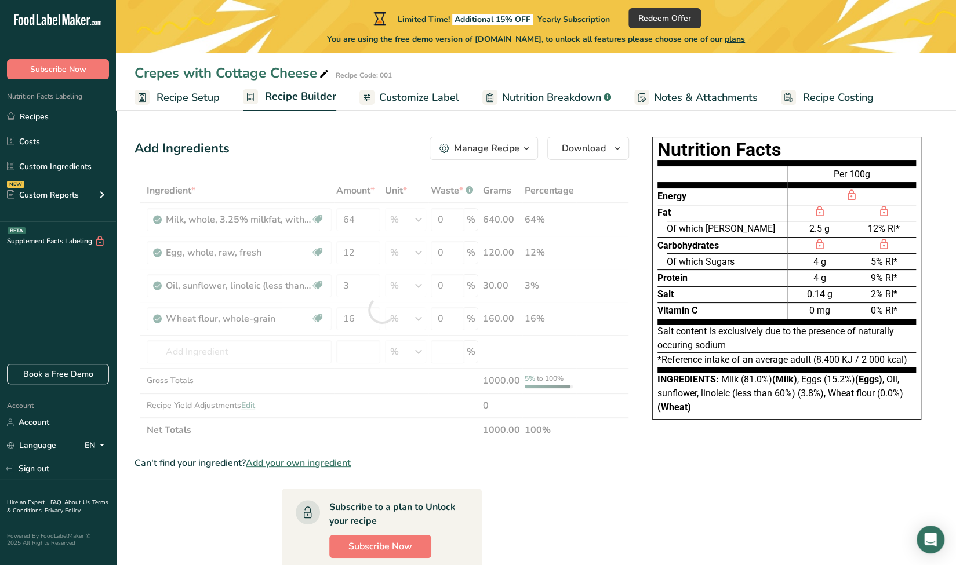
click at [131, 350] on section "Add Ingredients Manage Recipe Delete Recipe Duplicate Recipe Scale Recipe Save …" at bounding box center [536, 464] width 840 height 700
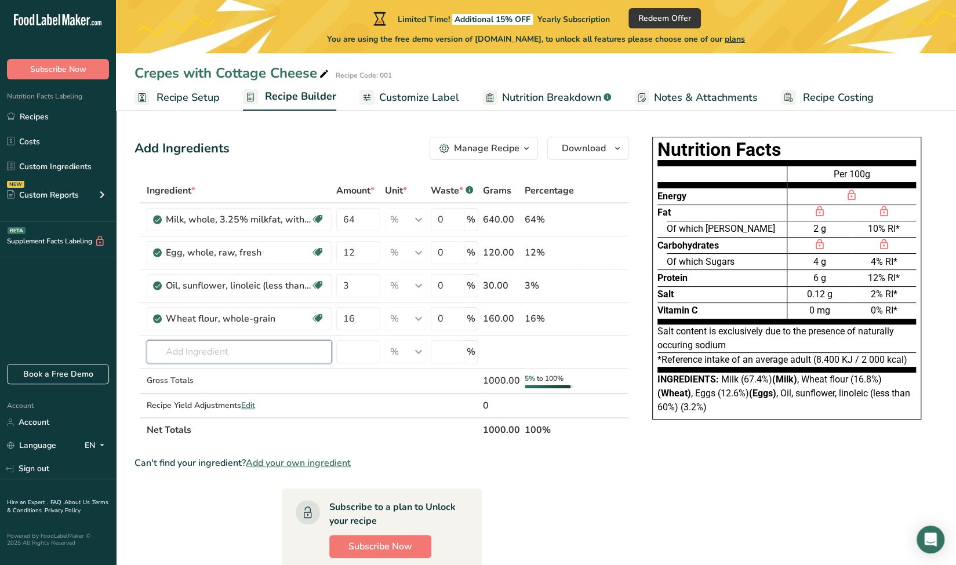
click at [176, 350] on input "text" at bounding box center [239, 351] width 185 height 23
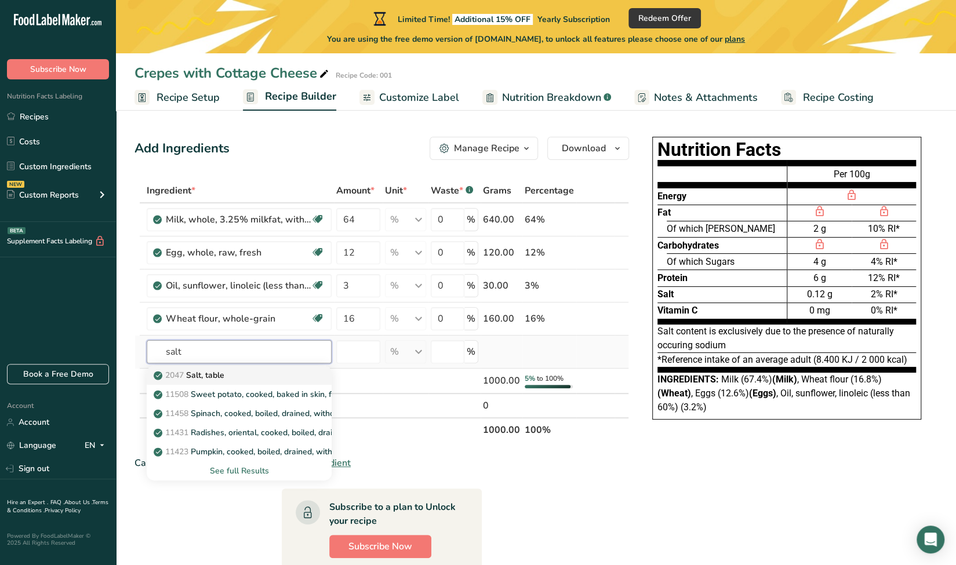
type input "salt"
click at [193, 375] on p "2047 Salt, table" at bounding box center [190, 375] width 68 height 12
type input "Salt, table"
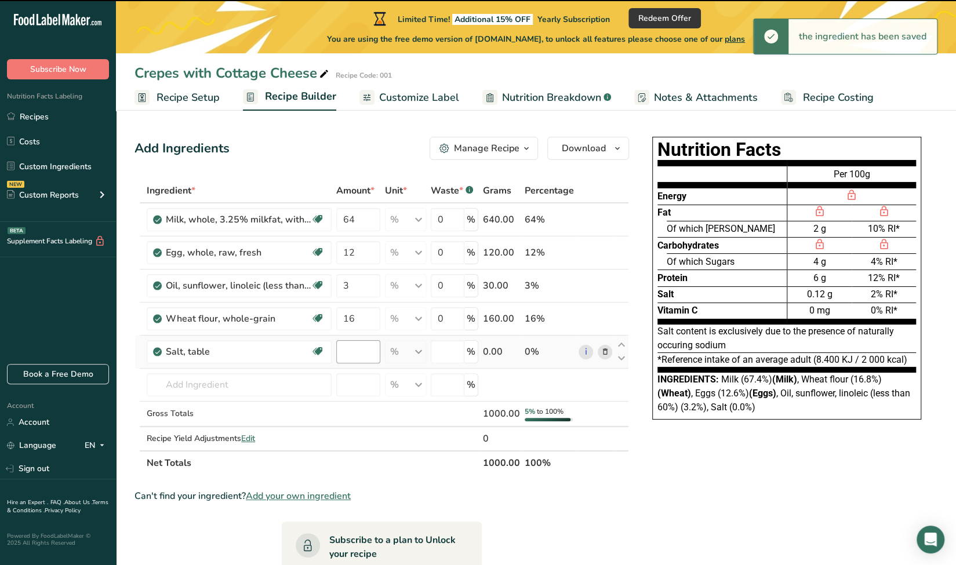
type input "0"
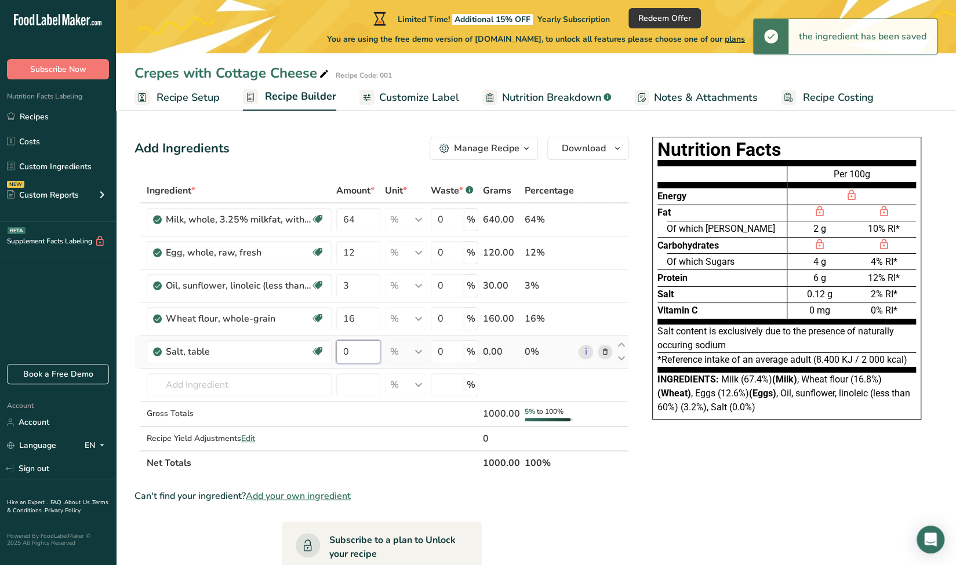
click at [351, 352] on input "0" at bounding box center [358, 351] width 44 height 23
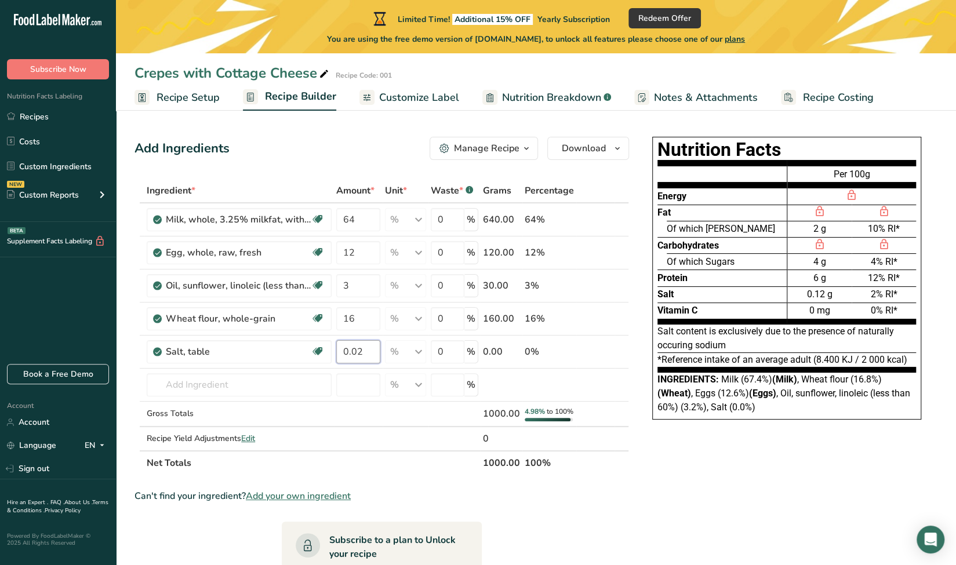
type input "0.02"
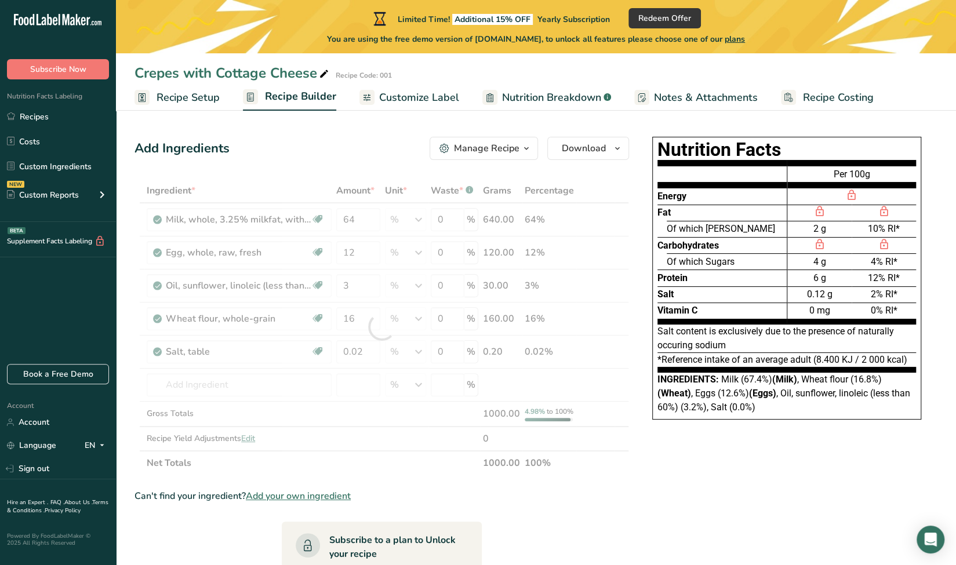
click at [597, 487] on section "Ingredient * Amount * Unit * Waste * .a-a{fill:#347362;}.b-a{fill:#fff;} Grams …" at bounding box center [382, 482] width 495 height 607
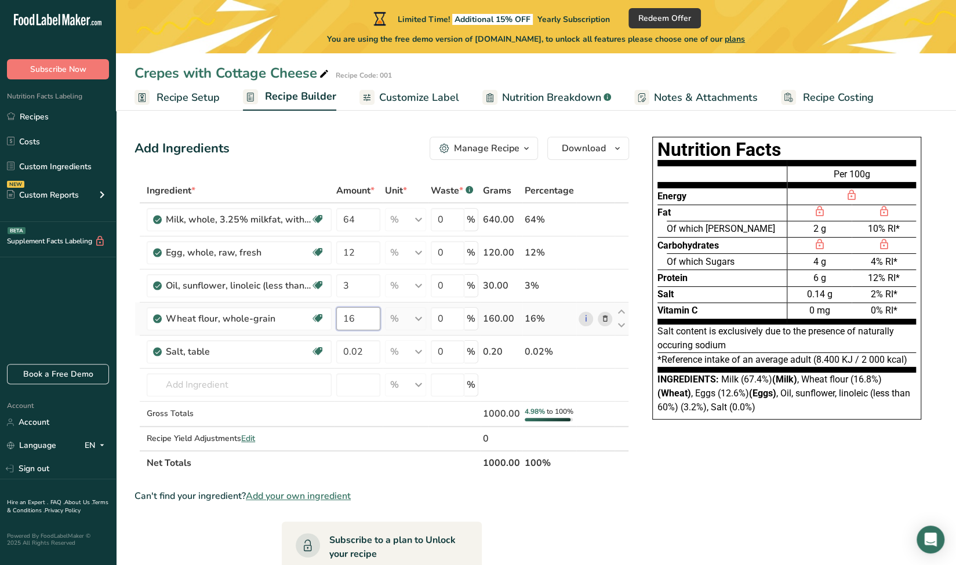
click at [353, 318] on input "16" at bounding box center [358, 318] width 44 height 23
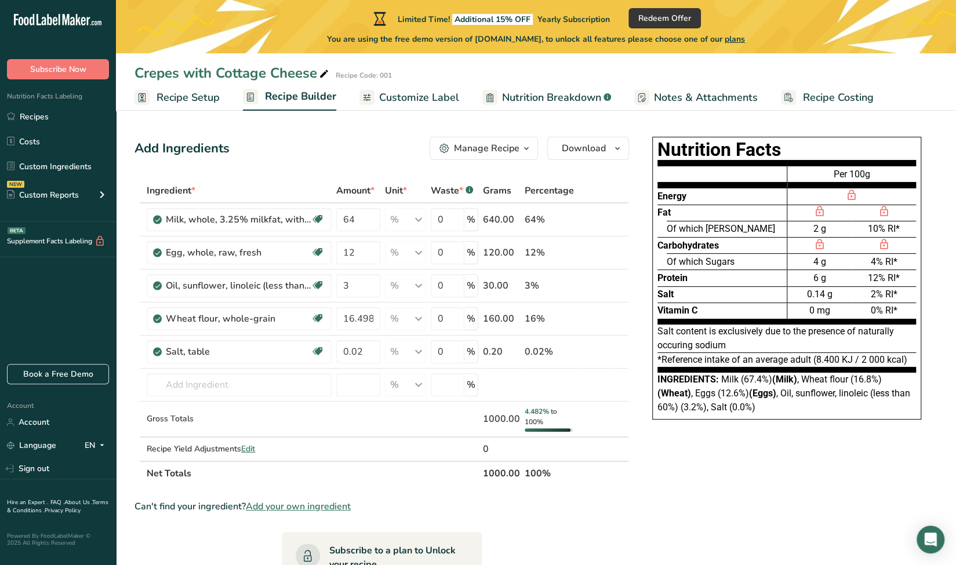
click at [648, 541] on div "Nutrition Facts Energy Fat Of which Saturates Carbohydrates Of which Sugars Pro…" at bounding box center [787, 473] width 302 height 682
click at [374, 319] on input "16.498" at bounding box center [358, 318] width 44 height 23
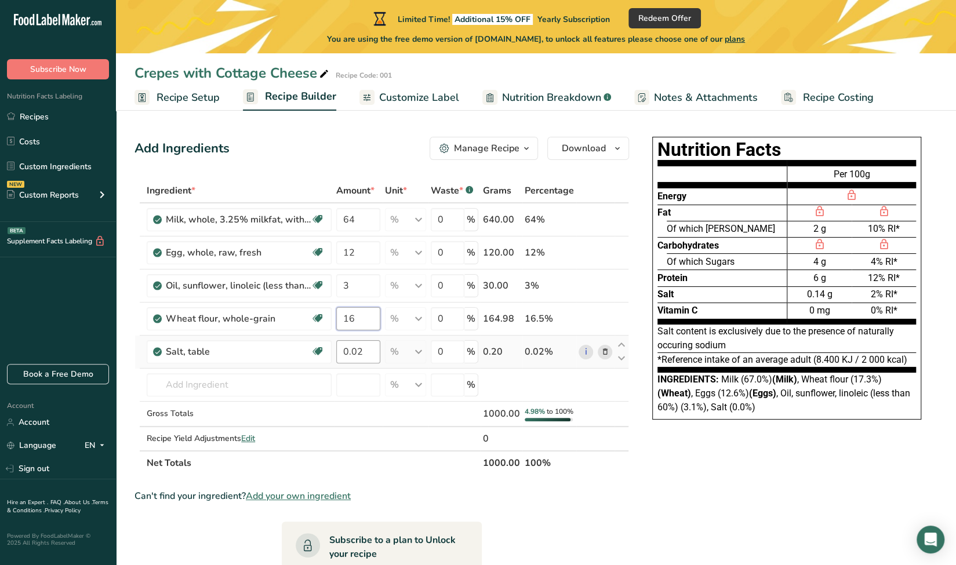
type input "16"
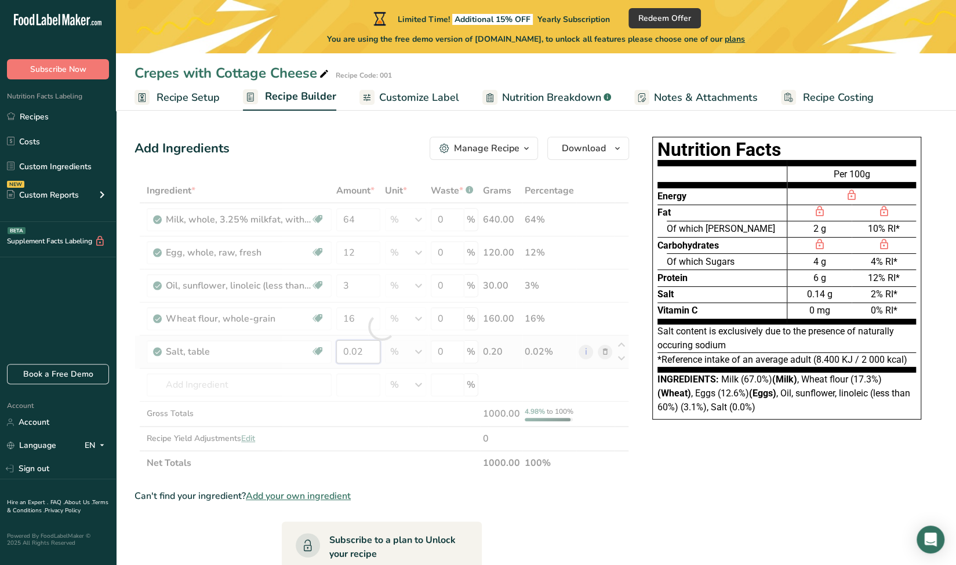
click at [361, 356] on div "Ingredient * Amount * Unit * Waste * .a-a{fill:#347362;}.b-a{fill:#fff;} Grams …" at bounding box center [382, 327] width 495 height 297
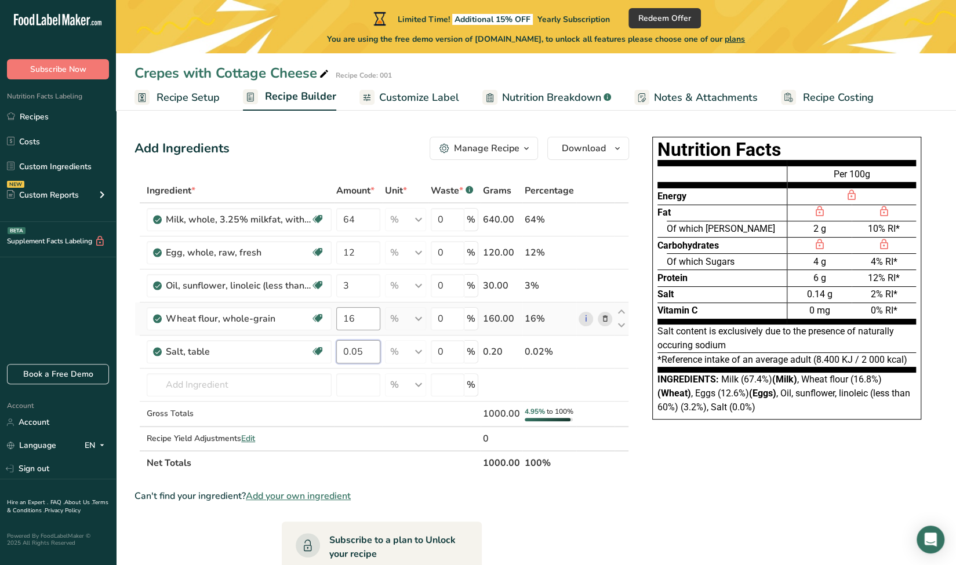
type input "0.05"
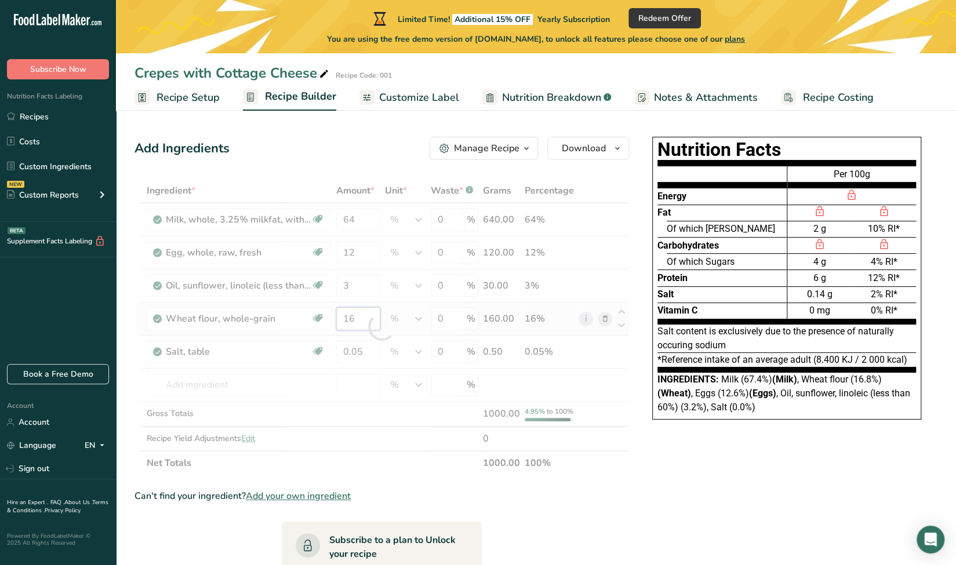
click at [373, 316] on div "Ingredient * Amount * Unit * Waste * .a-a{fill:#347362;}.b-a{fill:#fff;} Grams …" at bounding box center [382, 327] width 495 height 297
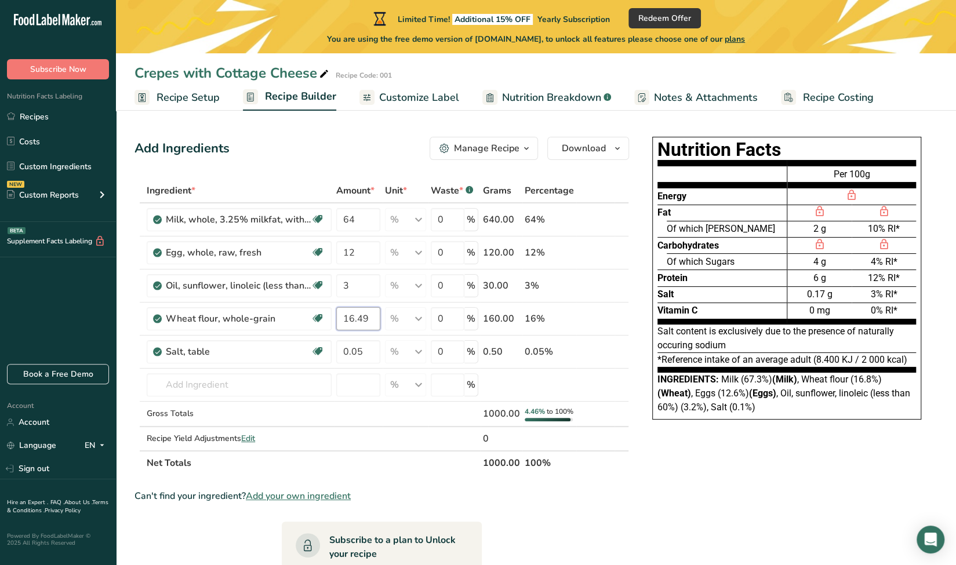
type input "16.49"
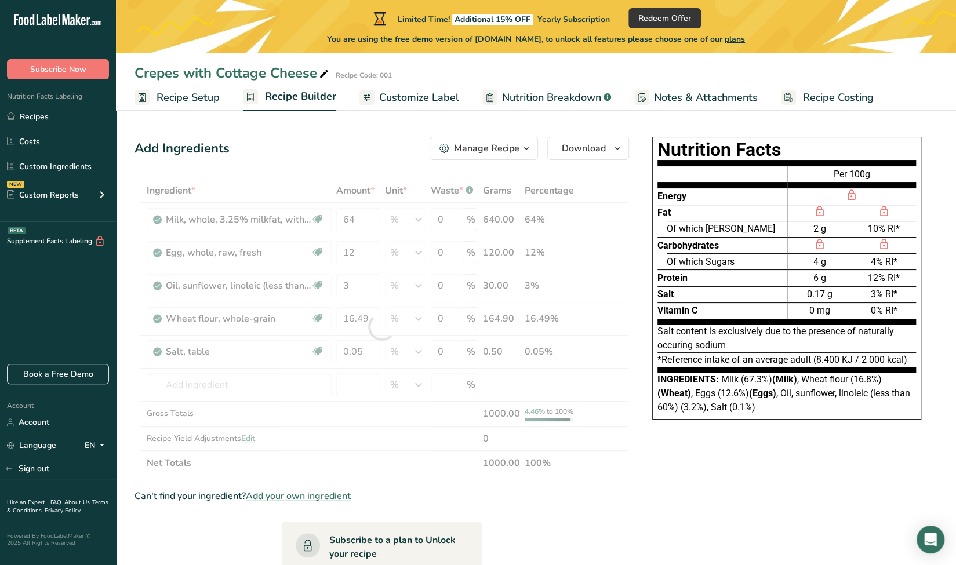
click at [591, 466] on div "Ingredient * Amount * Unit * Waste * .a-a{fill:#347362;}.b-a{fill:#fff;} Grams …" at bounding box center [382, 327] width 495 height 297
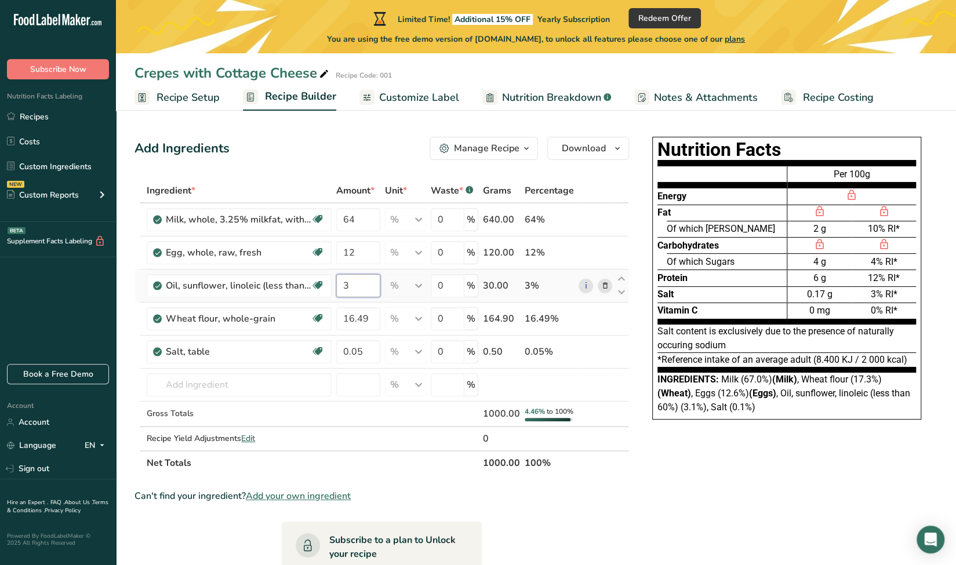
click at [358, 286] on input "3" at bounding box center [358, 285] width 44 height 23
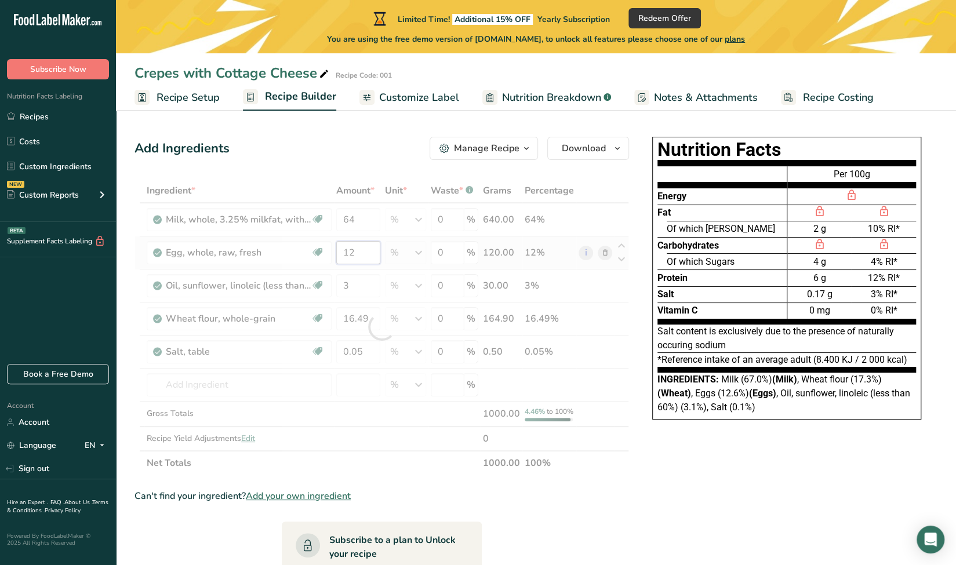
click at [361, 256] on div "Ingredient * Amount * Unit * Waste * .a-a{fill:#347362;}.b-a{fill:#fff;} Grams …" at bounding box center [382, 327] width 495 height 297
click at [625, 481] on section "Ingredient * Amount * Unit * Waste * .a-a{fill:#347362;}.b-a{fill:#fff;} Grams …" at bounding box center [382, 482] width 495 height 607
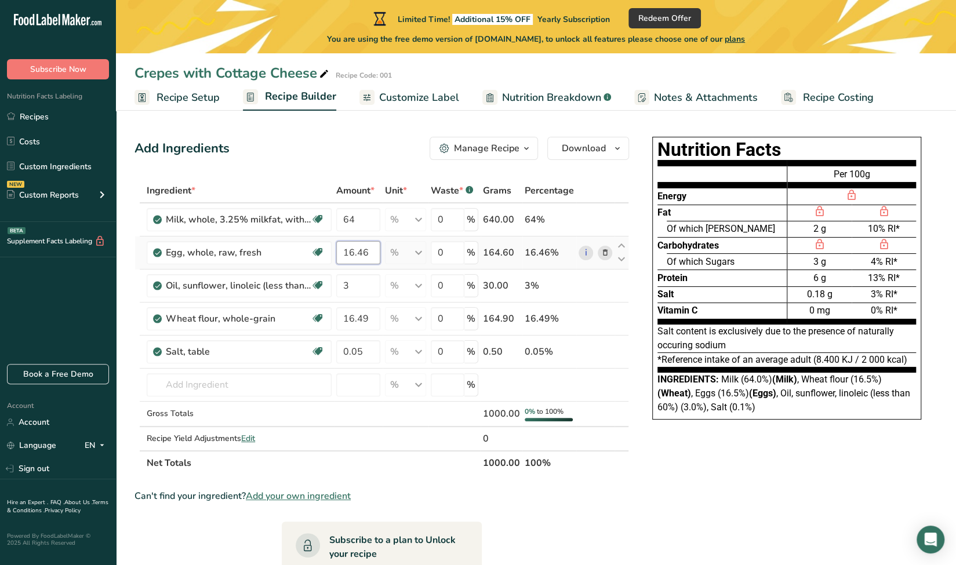
click at [372, 255] on input "16.46" at bounding box center [358, 252] width 44 height 23
type input "12"
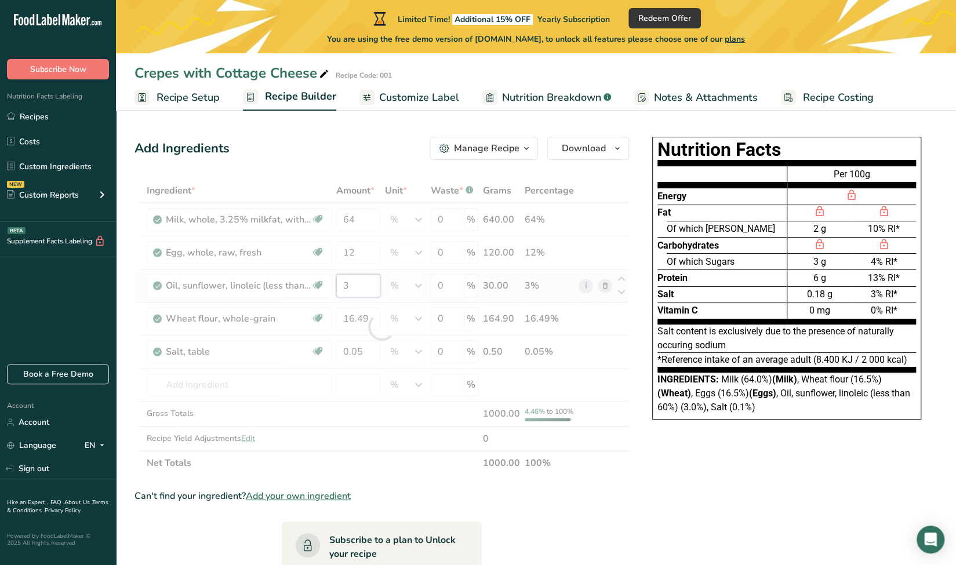
click at [366, 285] on div "Ingredient * Amount * Unit * Waste * .a-a{fill:#347362;}.b-a{fill:#fff;} Grams …" at bounding box center [382, 327] width 495 height 297
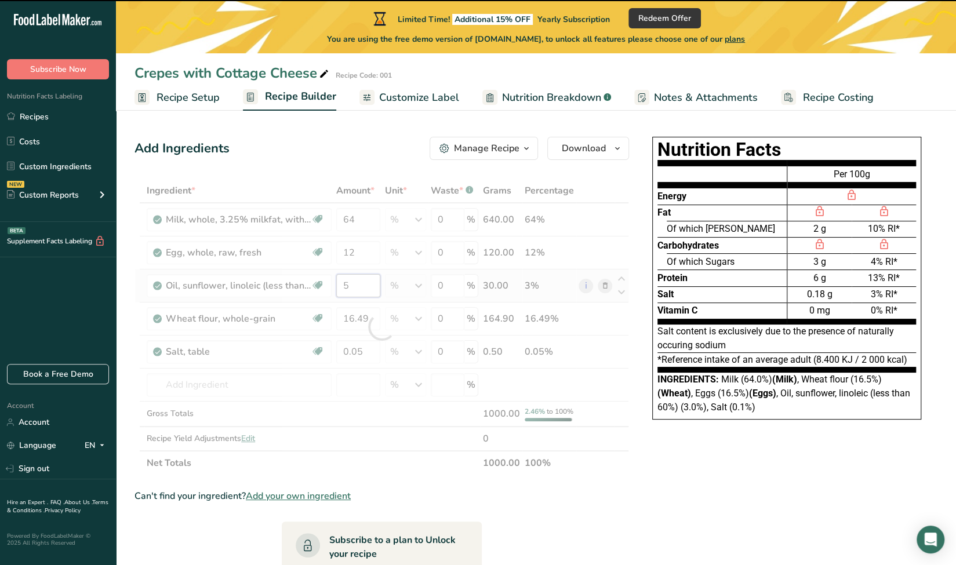
type input "3"
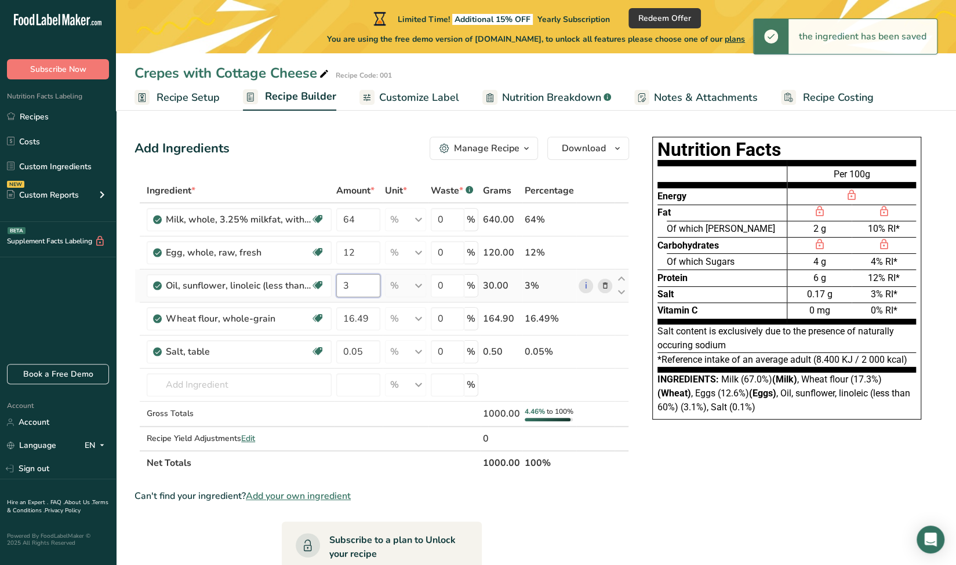
click at [367, 285] on input "3" at bounding box center [358, 285] width 44 height 23
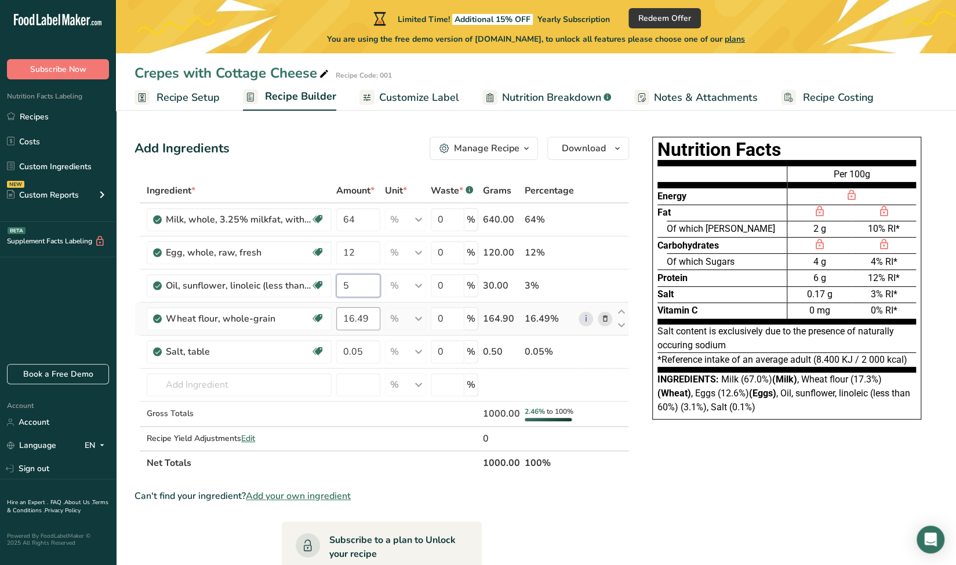
type input "5"
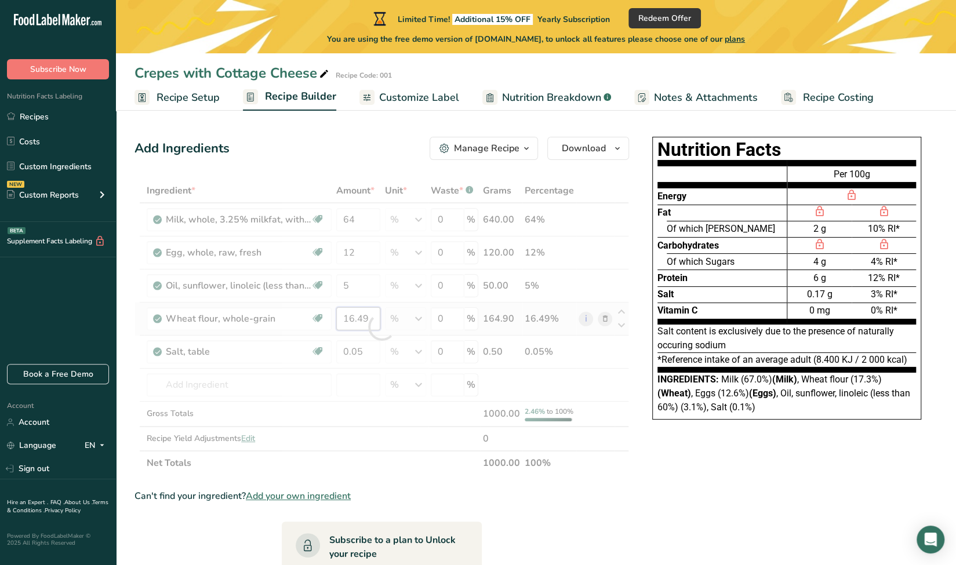
click at [370, 322] on div "Ingredient * Amount * Unit * Waste * .a-a{fill:#347362;}.b-a{fill:#fff;} Grams …" at bounding box center [382, 327] width 495 height 297
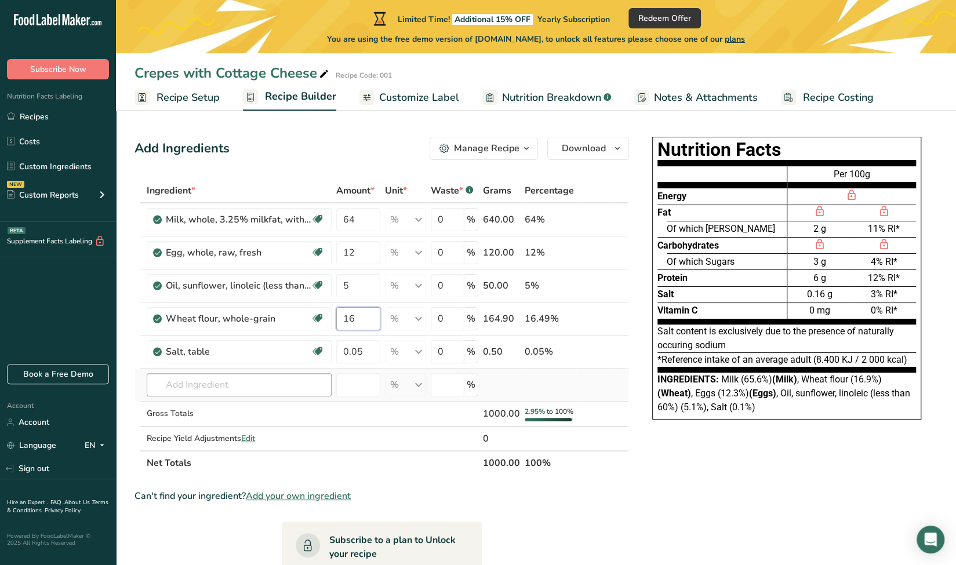
type input "16"
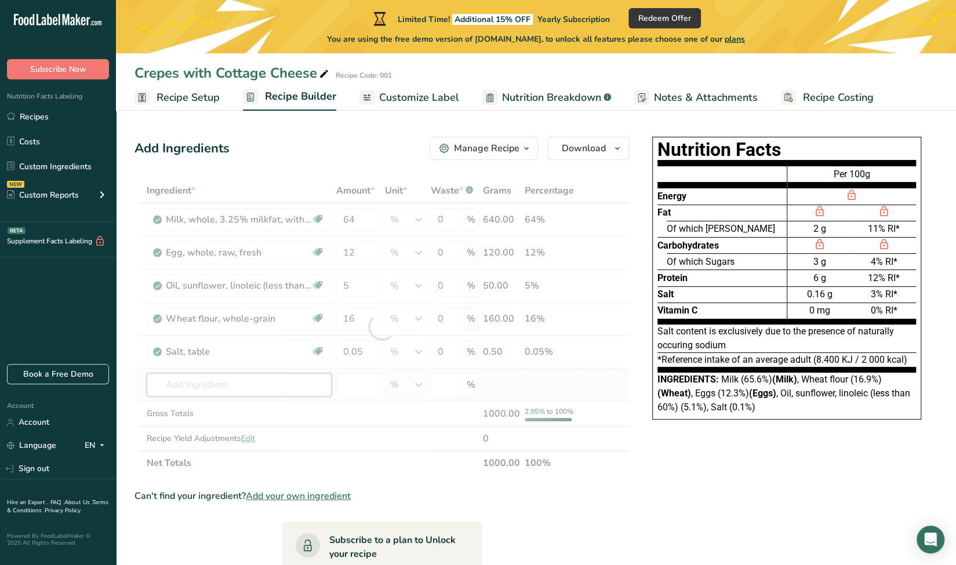
click at [273, 394] on div "Ingredient * Amount * Unit * Waste * .a-a{fill:#347362;}.b-a{fill:#fff;} Grams …" at bounding box center [382, 327] width 495 height 297
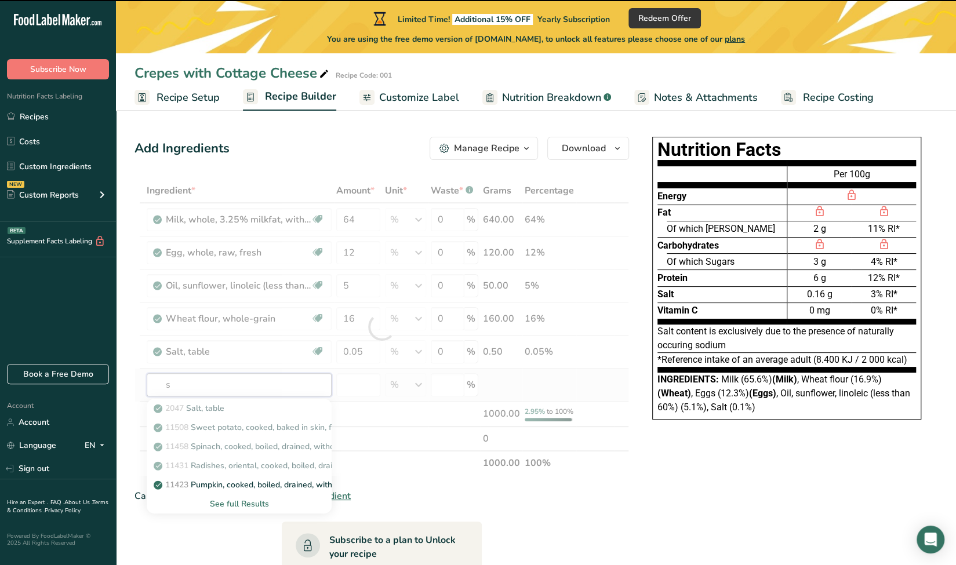
type input "su"
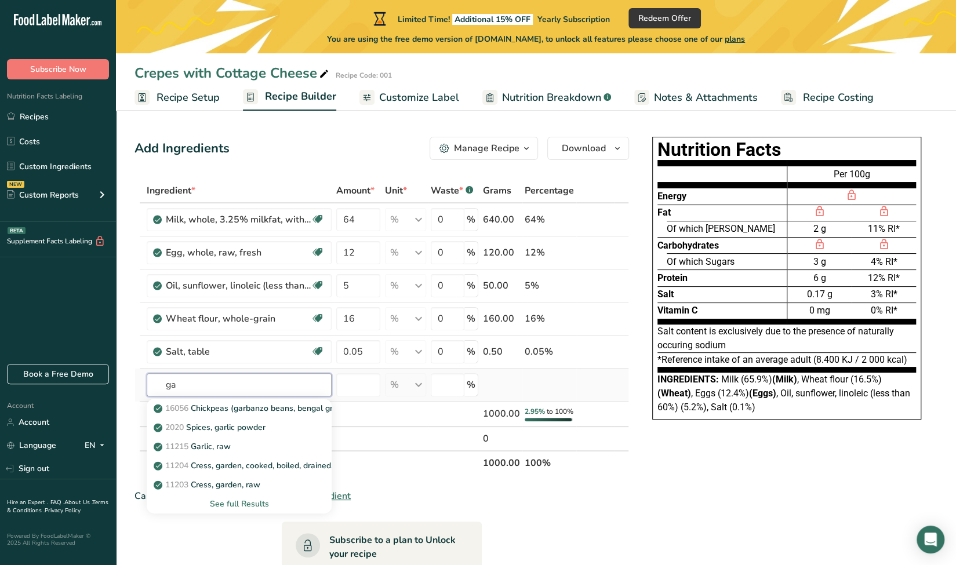
type input "g"
type input "sugar"
click at [262, 505] on div "See full Results" at bounding box center [239, 504] width 166 height 12
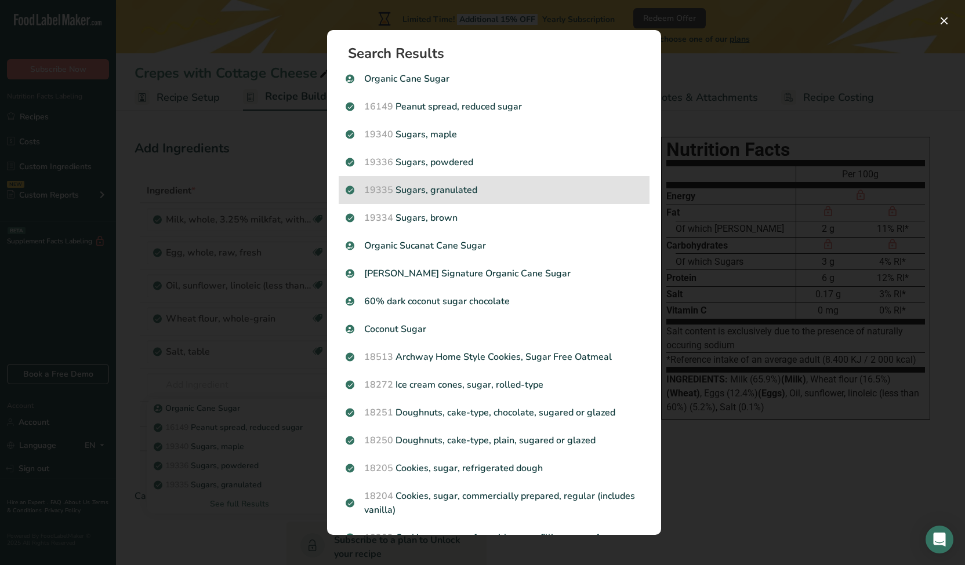
click at [502, 198] on div "19335 Sugars, granulated" at bounding box center [494, 190] width 311 height 28
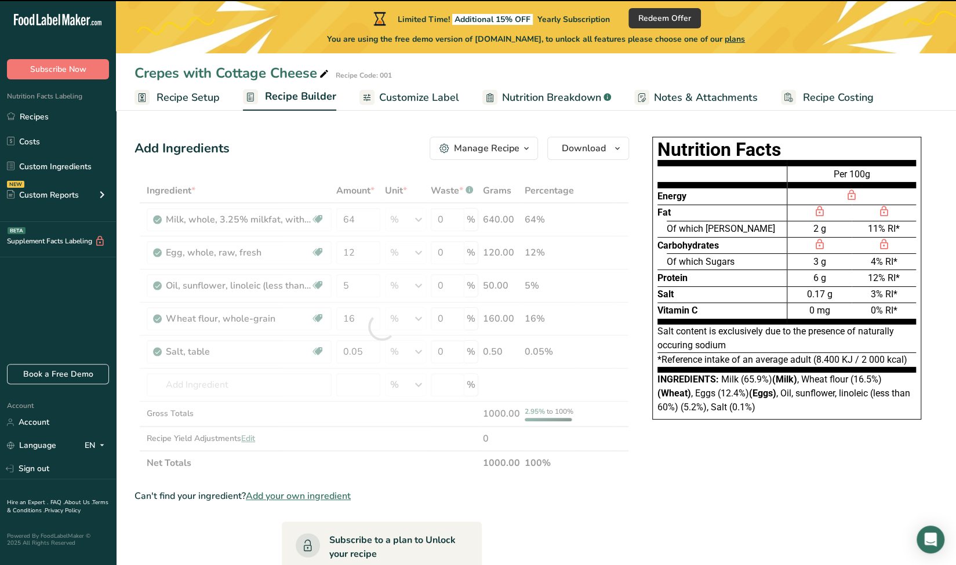
type input "0"
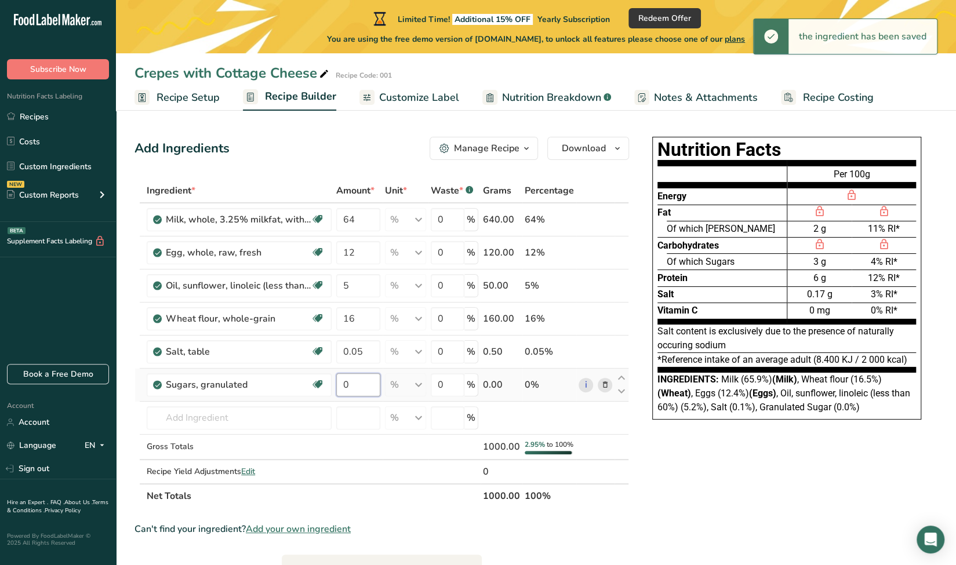
click at [362, 385] on input "0" at bounding box center [358, 385] width 44 height 23
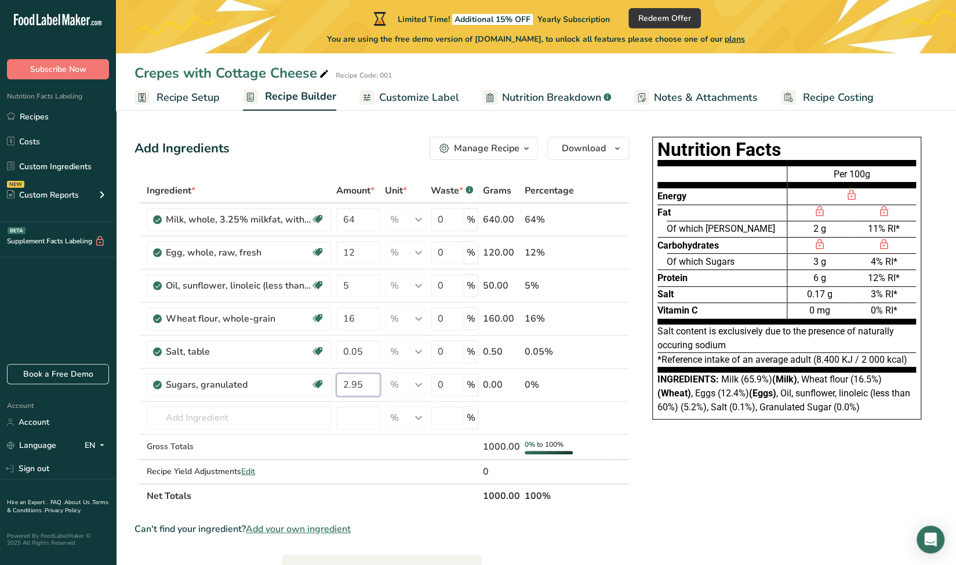
type input "2.95"
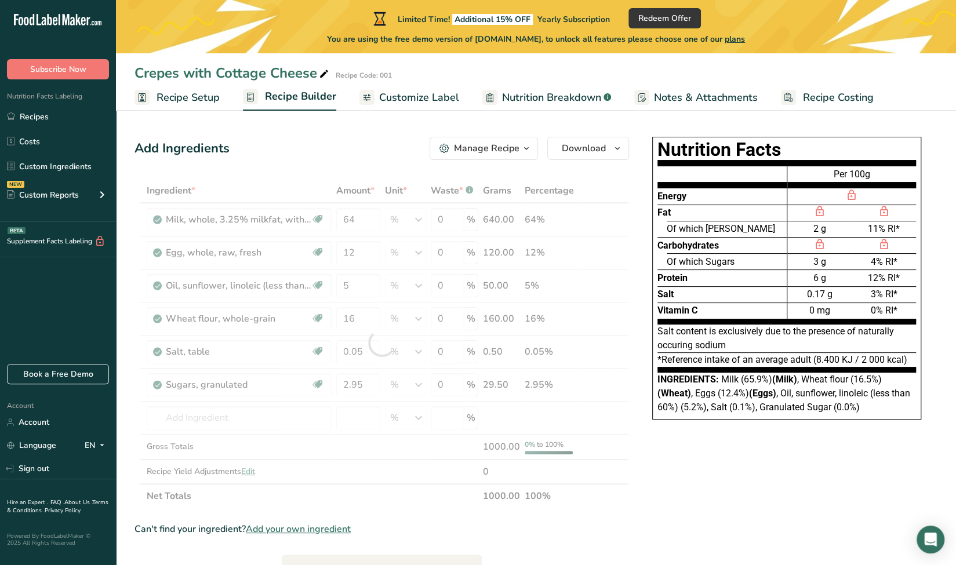
click at [785, 493] on div "Nutrition Facts Energy Fat Of which Saturates Carbohydrates Of which Sugars Pro…" at bounding box center [787, 484] width 302 height 705
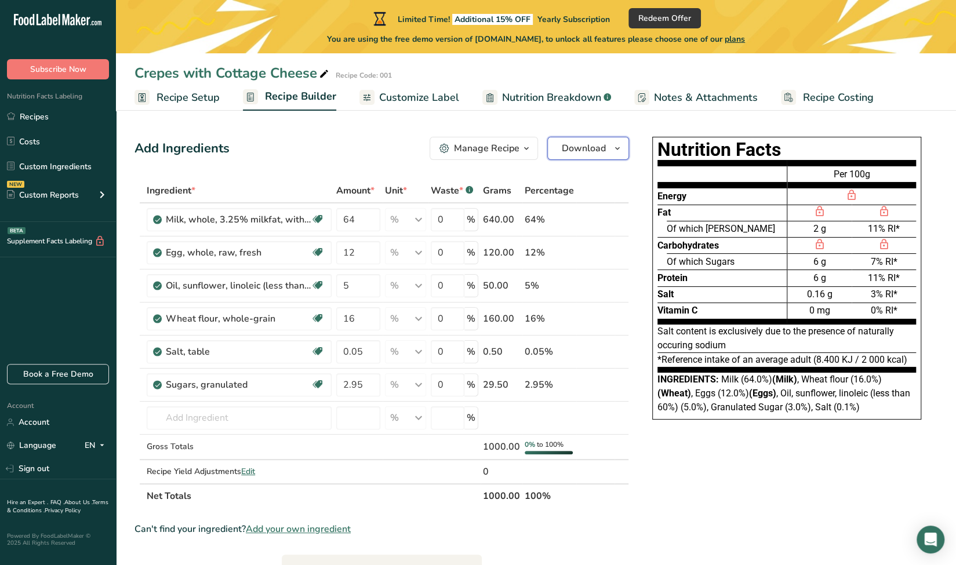
click at [578, 146] on span "Download" at bounding box center [584, 149] width 44 height 14
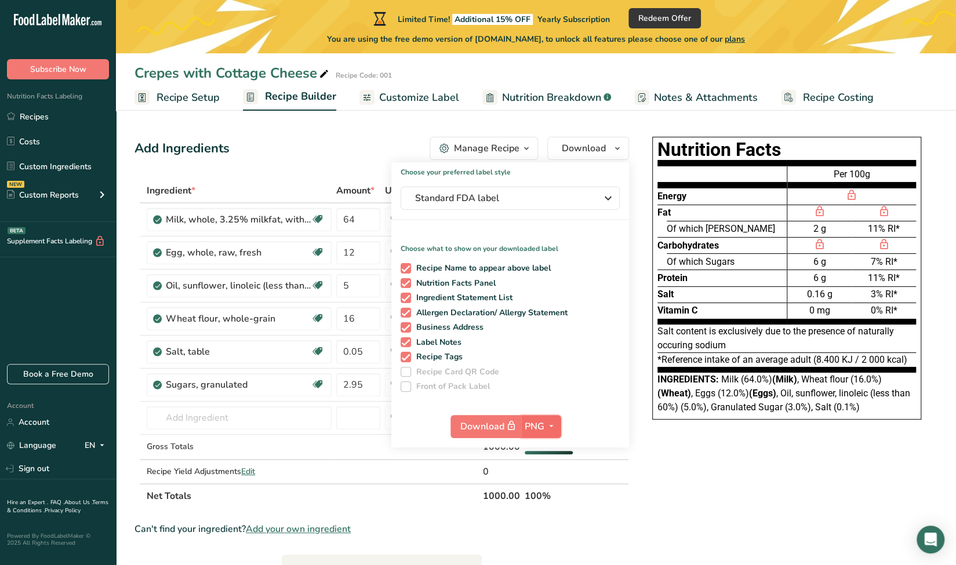
click at [530, 432] on span "PNG" at bounding box center [535, 427] width 20 height 14
click at [650, 460] on div "Nutrition Facts Energy Fat Of which Saturates Carbohydrates Of which Sugars Pro…" at bounding box center [787, 484] width 302 height 705
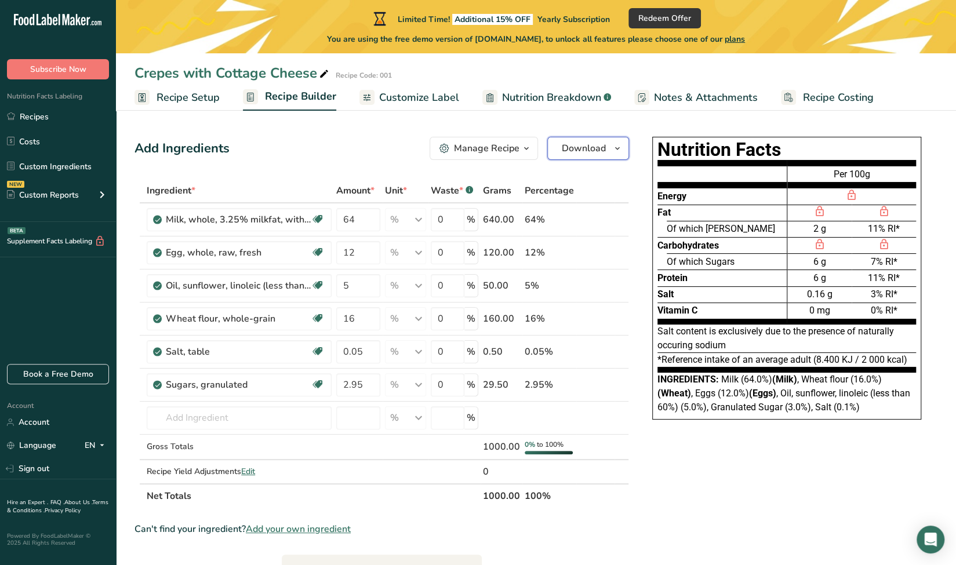
click at [570, 149] on span "Download" at bounding box center [584, 149] width 44 height 14
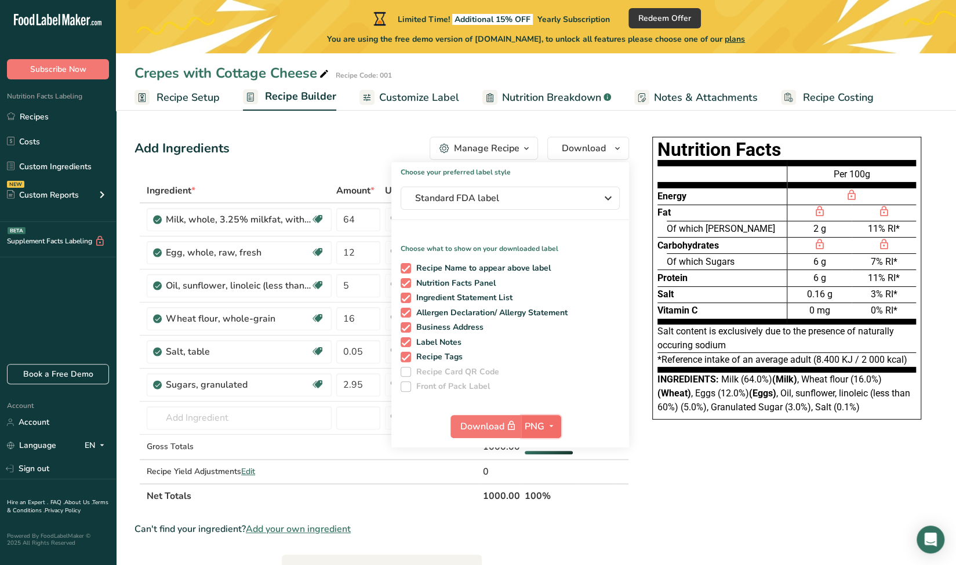
click at [535, 431] on span "PNG" at bounding box center [535, 427] width 20 height 14
click at [550, 507] on link "PDF" at bounding box center [542, 507] width 37 height 19
click at [691, 485] on div "Nutrition Facts Energy Fat Of which Saturates Carbohydrates Of which Sugars Pro…" at bounding box center [787, 484] width 302 height 705
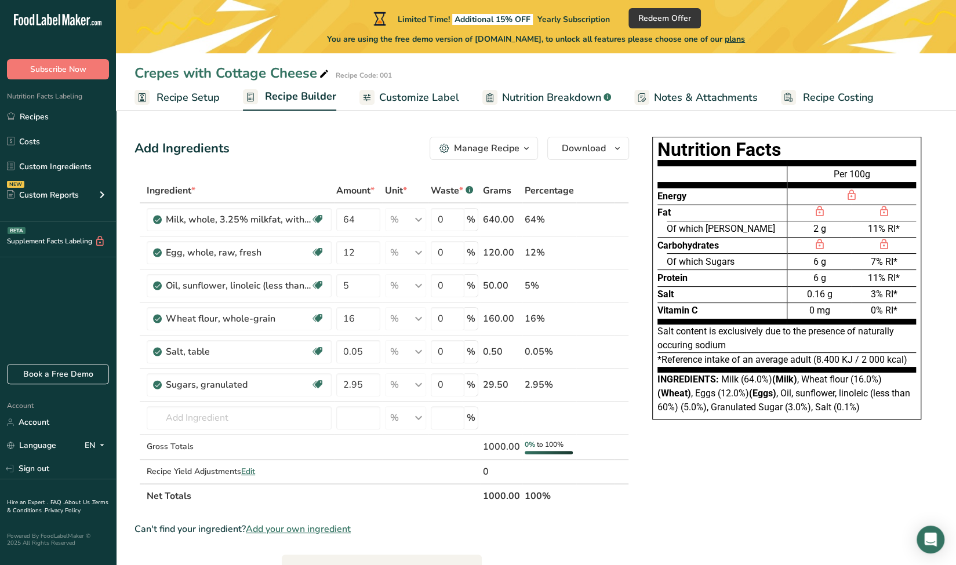
click at [577, 96] on span "Nutrition Breakdown" at bounding box center [551, 98] width 99 height 16
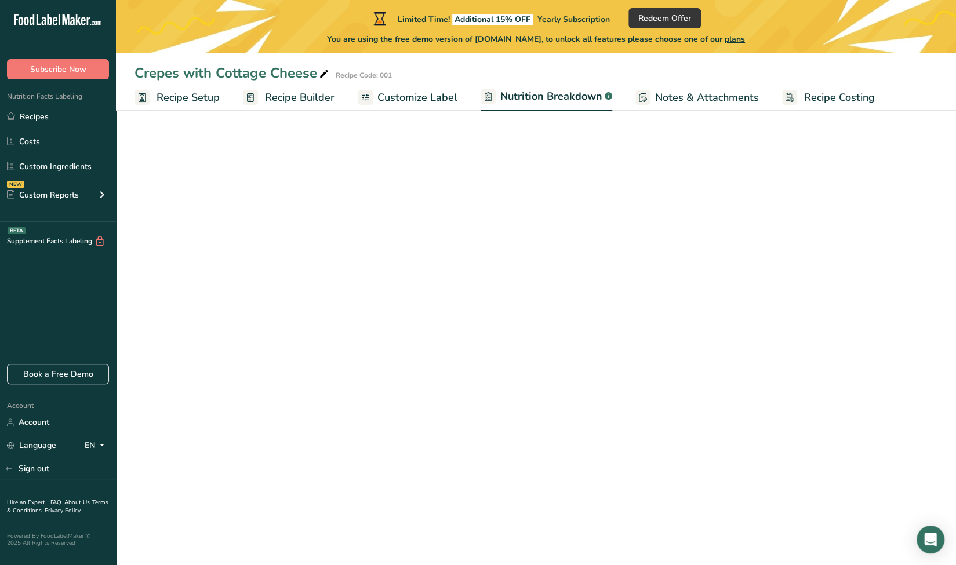
select select "Calories"
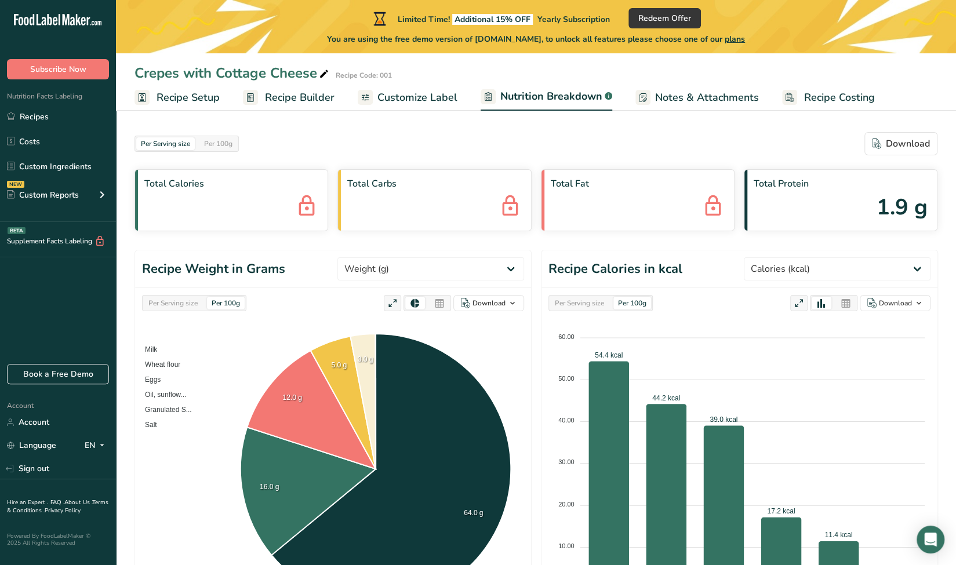
click at [287, 104] on span "Recipe Builder" at bounding box center [300, 98] width 70 height 16
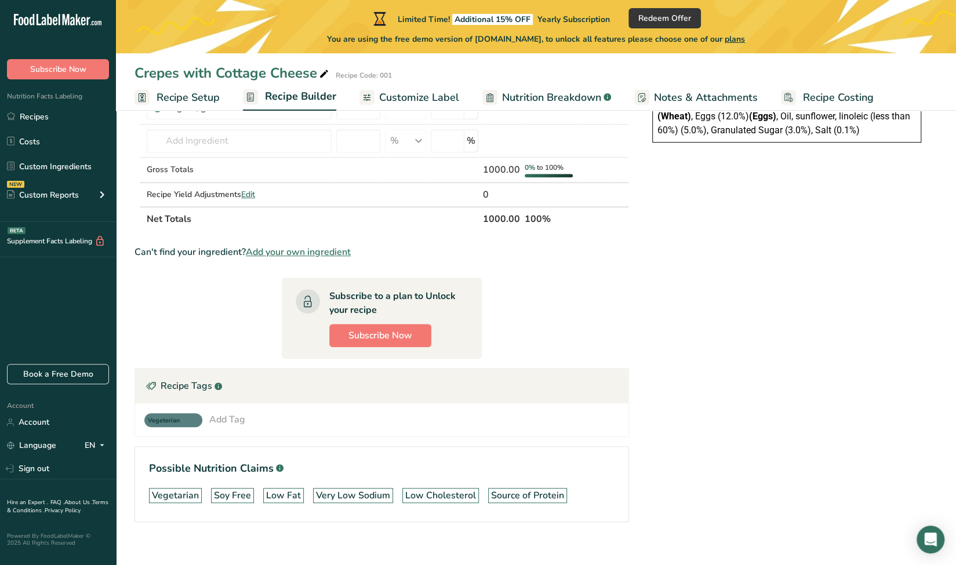
scroll to position [287, 0]
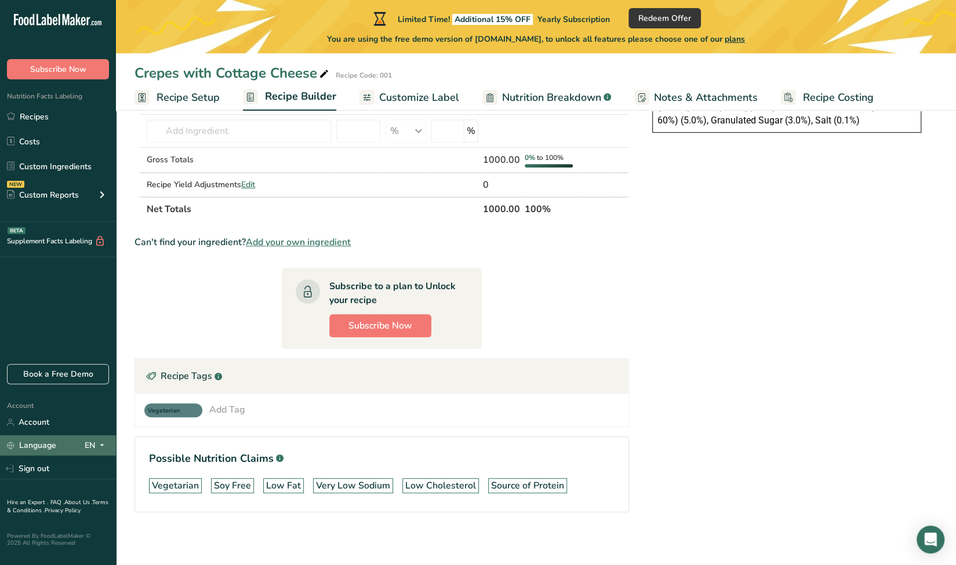
click at [101, 446] on icon at bounding box center [101, 445] width 9 height 14
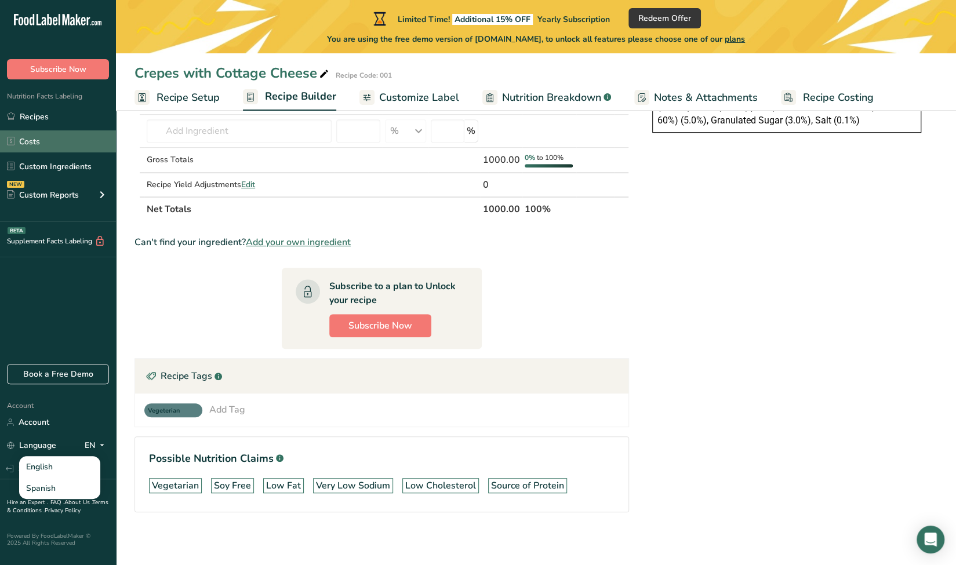
click at [30, 140] on link "Costs" at bounding box center [58, 141] width 116 height 22
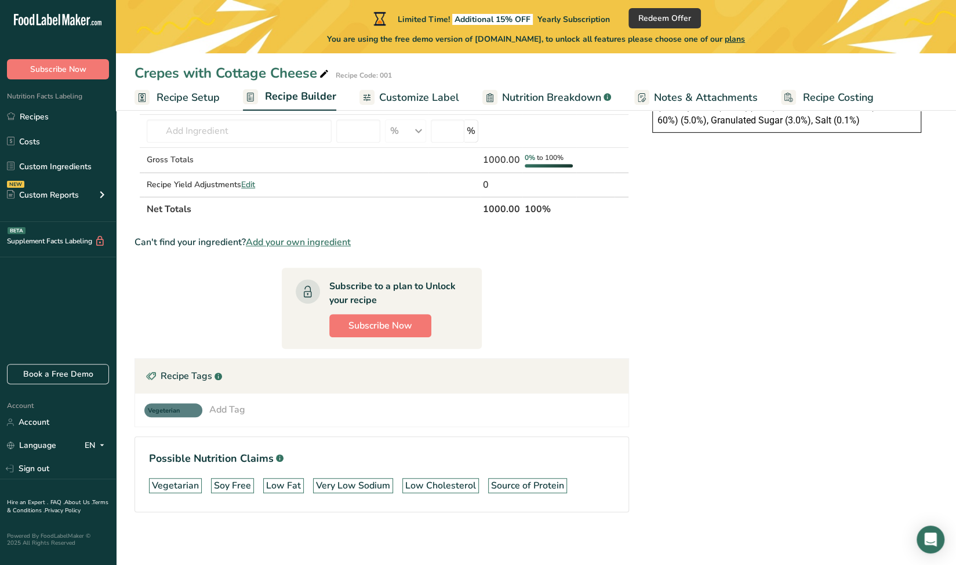
click at [693, 257] on div "Nutrition Facts Energy Fat Of which Saturates Carbohydrates Of which Sugars Pro…" at bounding box center [787, 197] width 302 height 705
click at [422, 93] on span "Customize Label" at bounding box center [419, 98] width 80 height 16
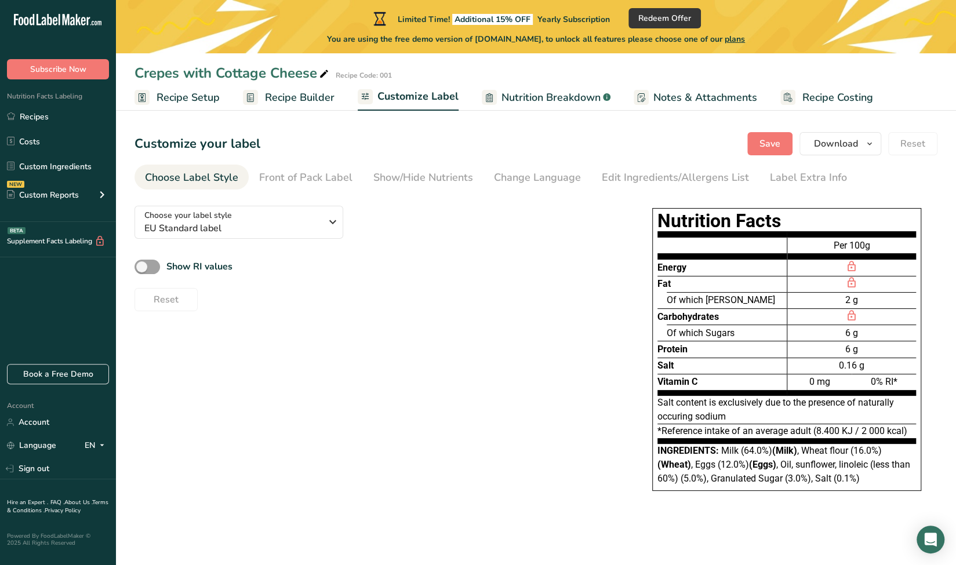
click at [300, 95] on span "Recipe Builder" at bounding box center [300, 98] width 70 height 16
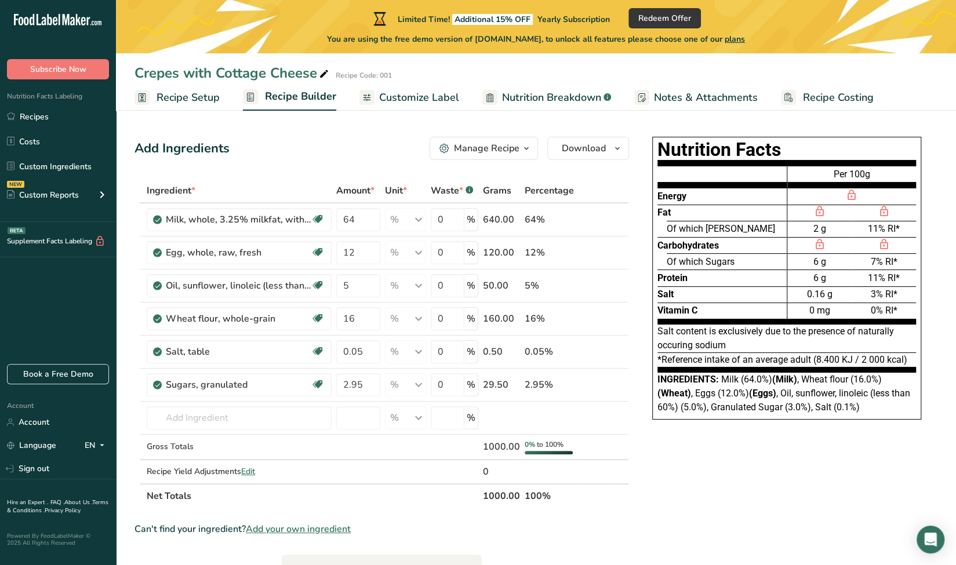
click at [253, 24] on div "Limited Time! Additional 15% OFF Yearly Subscription Redeem Offer You are using…" at bounding box center [536, 26] width 840 height 53
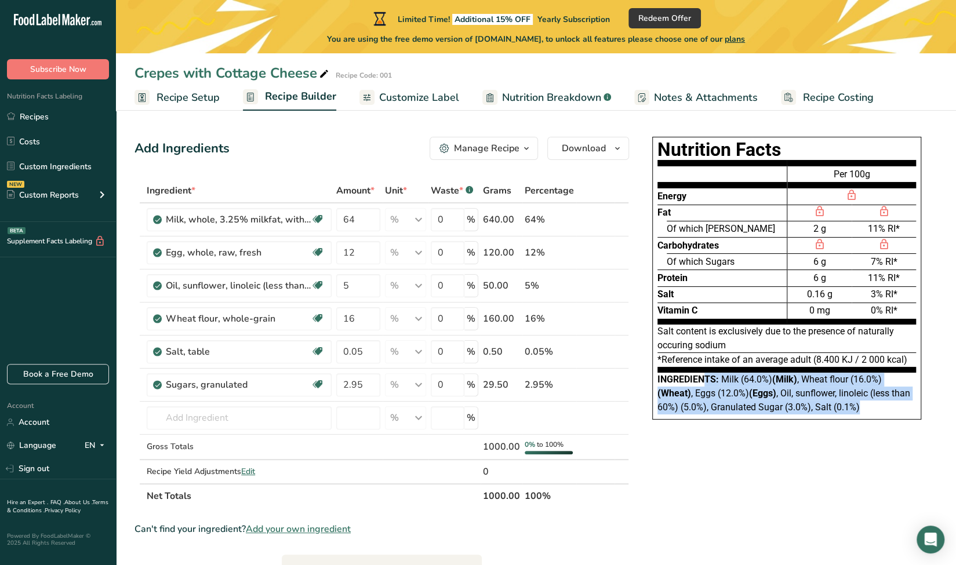
drag, startPoint x: 657, startPoint y: 376, endPoint x: 861, endPoint y: 402, distance: 205.2
click at [861, 402] on div "Ingredients: Milk (64.0%) (Milk) , Wheat flour (16.0%) (Wheat) , Eggs (12.0%) (…" at bounding box center [787, 394] width 259 height 42
copy div "Ingredients: Milk (64.0%) (Milk) , Wheat flour (16.0%) (Wheat) , Eggs (12.0%) (…"
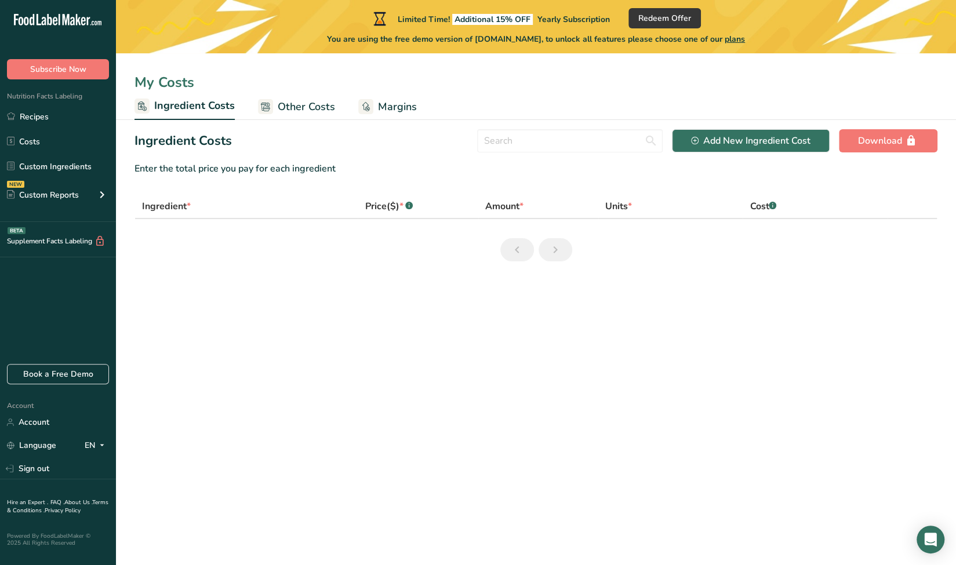
click at [745, 41] on span "plans" at bounding box center [735, 39] width 20 height 11
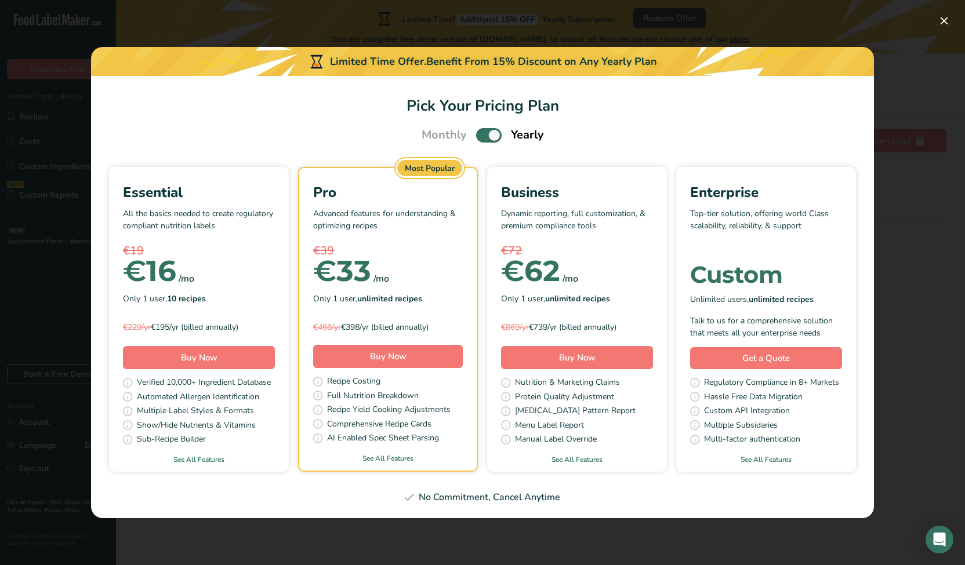
drag, startPoint x: 166, startPoint y: 295, endPoint x: 213, endPoint y: 298, distance: 47.0
click at [213, 298] on div "Only 1 user, 10 recipes" at bounding box center [199, 298] width 152 height 17
click at [181, 462] on link "See All Features" at bounding box center [199, 460] width 180 height 10
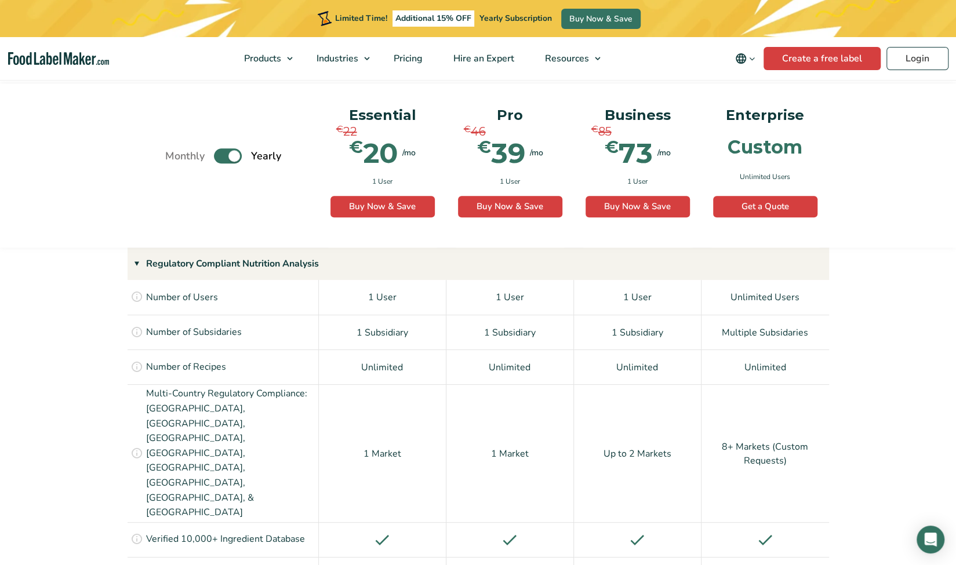
click at [222, 161] on label "Toggle" at bounding box center [228, 155] width 28 height 15
click at [175, 160] on input "Toggle" at bounding box center [172, 157] width 8 height 8
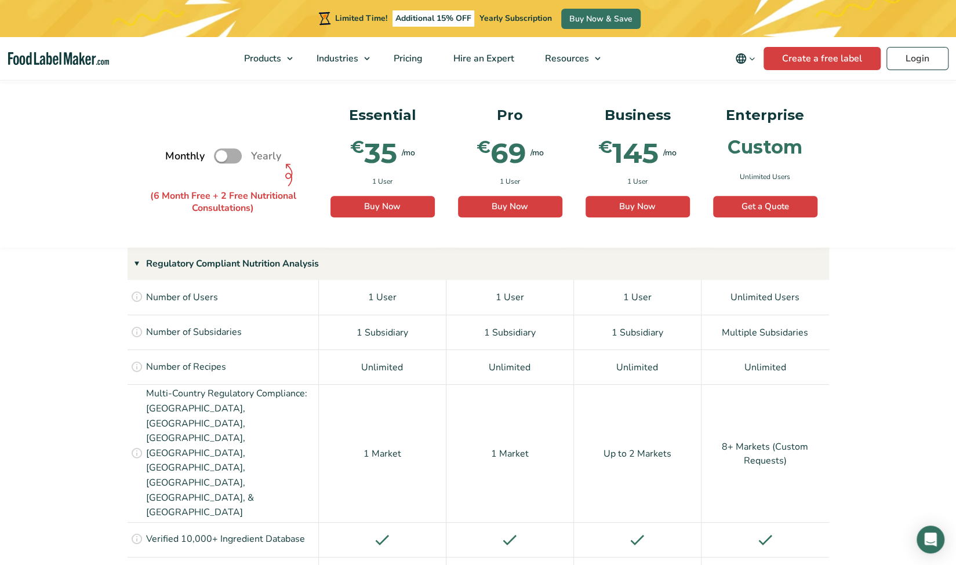
click at [240, 154] on label "Toggle" at bounding box center [228, 155] width 28 height 15
click at [175, 154] on input "Toggle" at bounding box center [172, 157] width 8 height 8
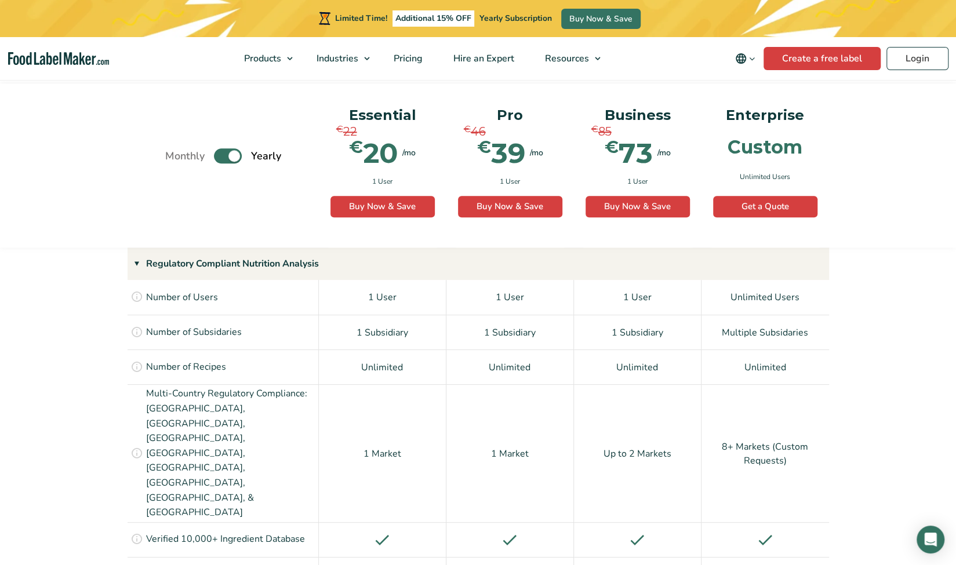
click at [215, 154] on label "Toggle" at bounding box center [228, 155] width 28 height 15
click at [175, 154] on input "Toggle" at bounding box center [172, 157] width 8 height 8
checkbox input "false"
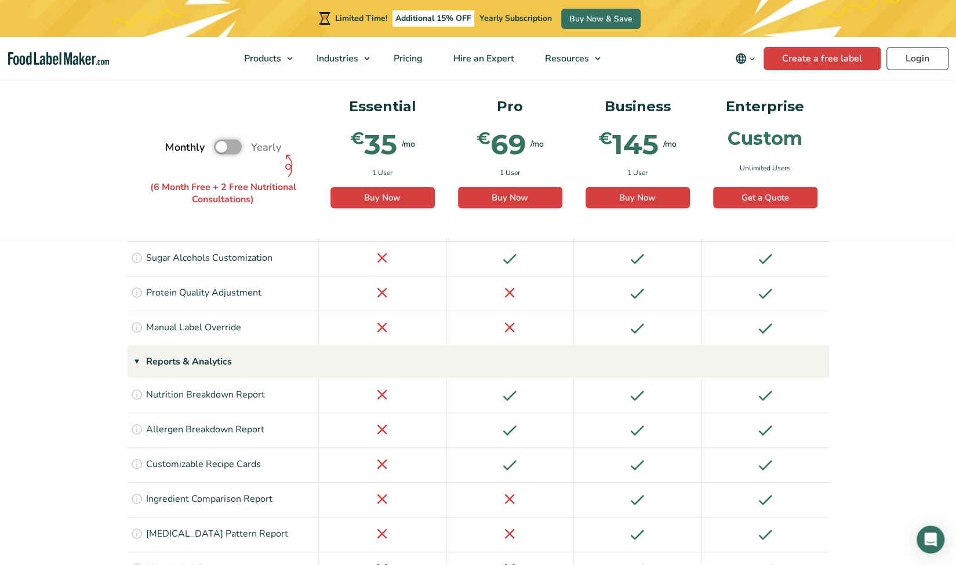
scroll to position [1483, 0]
